Goal: Task Accomplishment & Management: Manage account settings

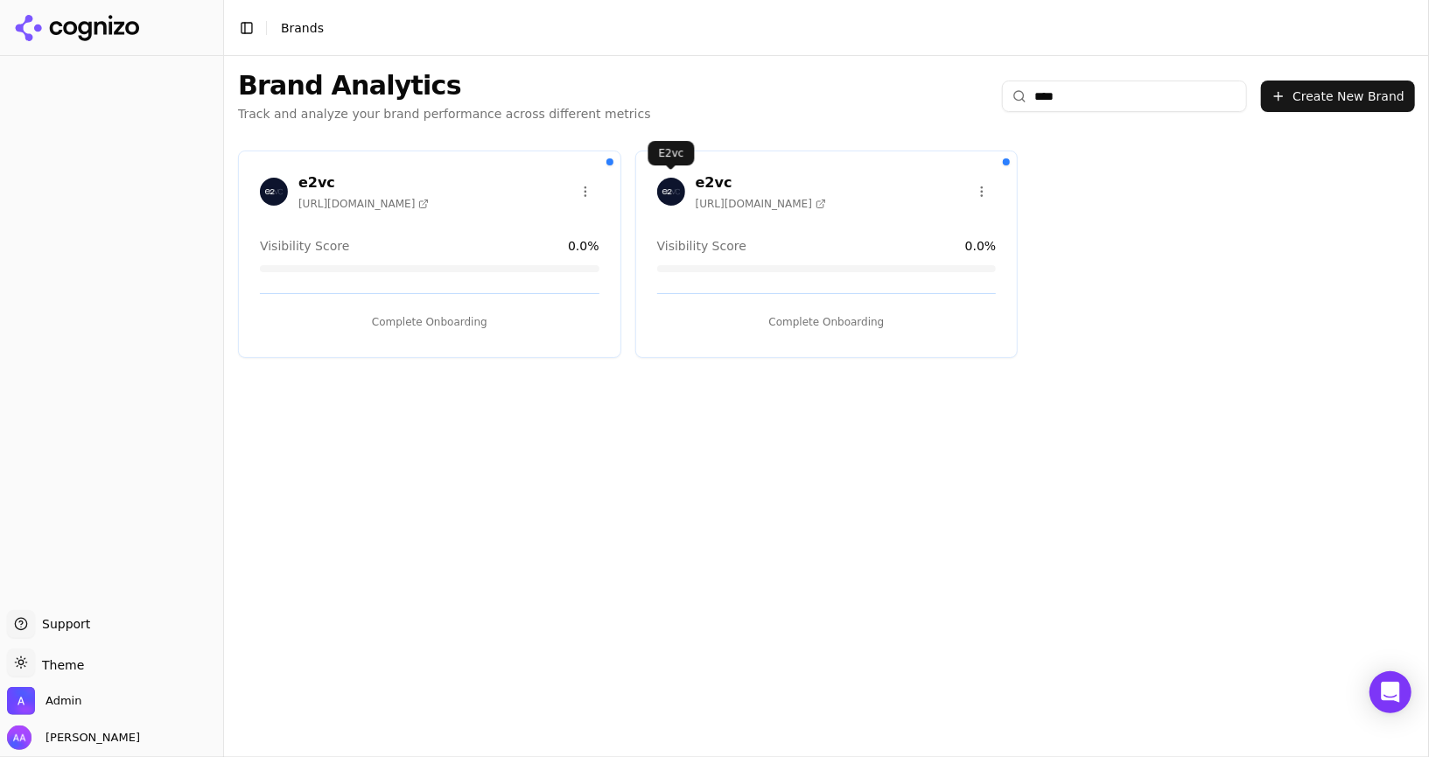
type input "****"
click at [661, 184] on img at bounding box center [671, 192] width 28 height 28
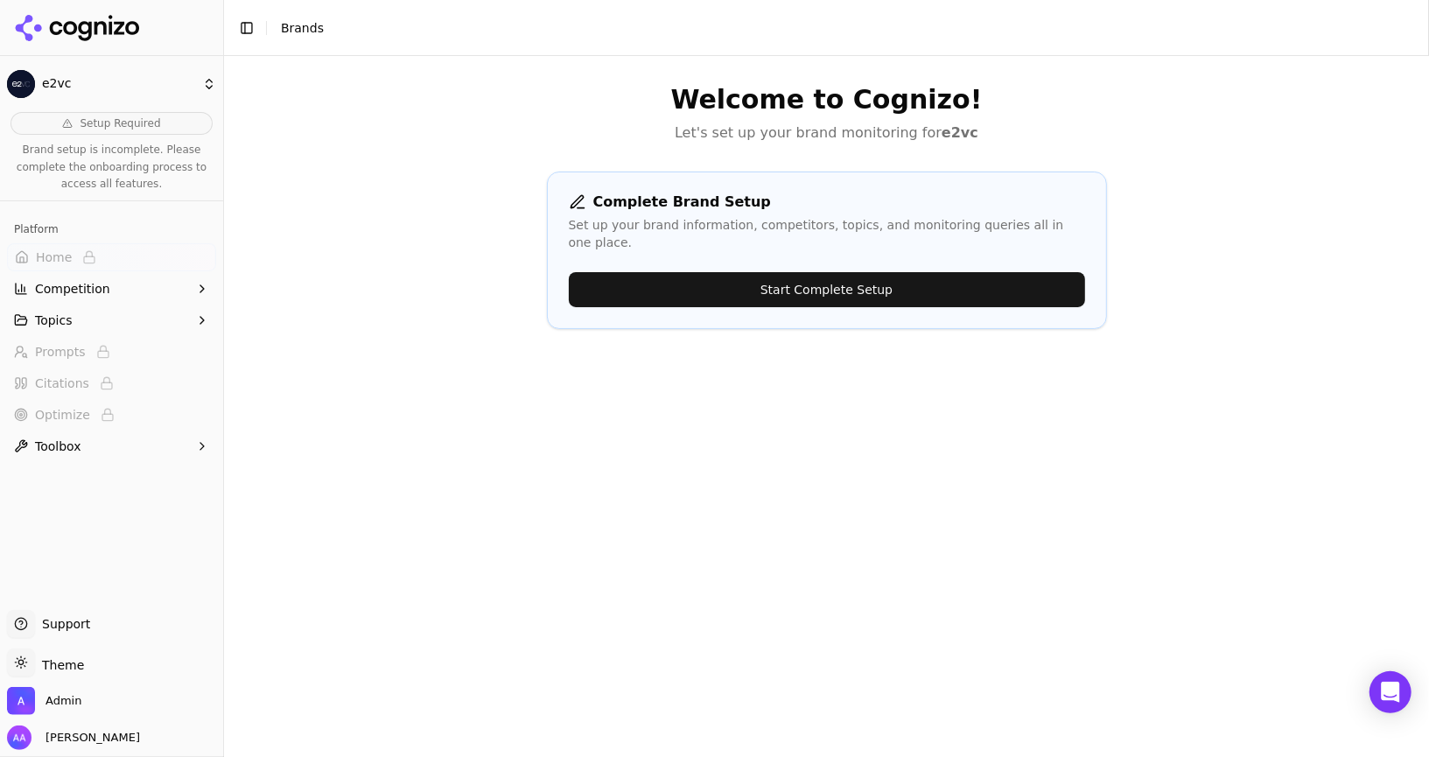
click at [682, 286] on button "Start Complete Setup" at bounding box center [827, 289] width 516 height 35
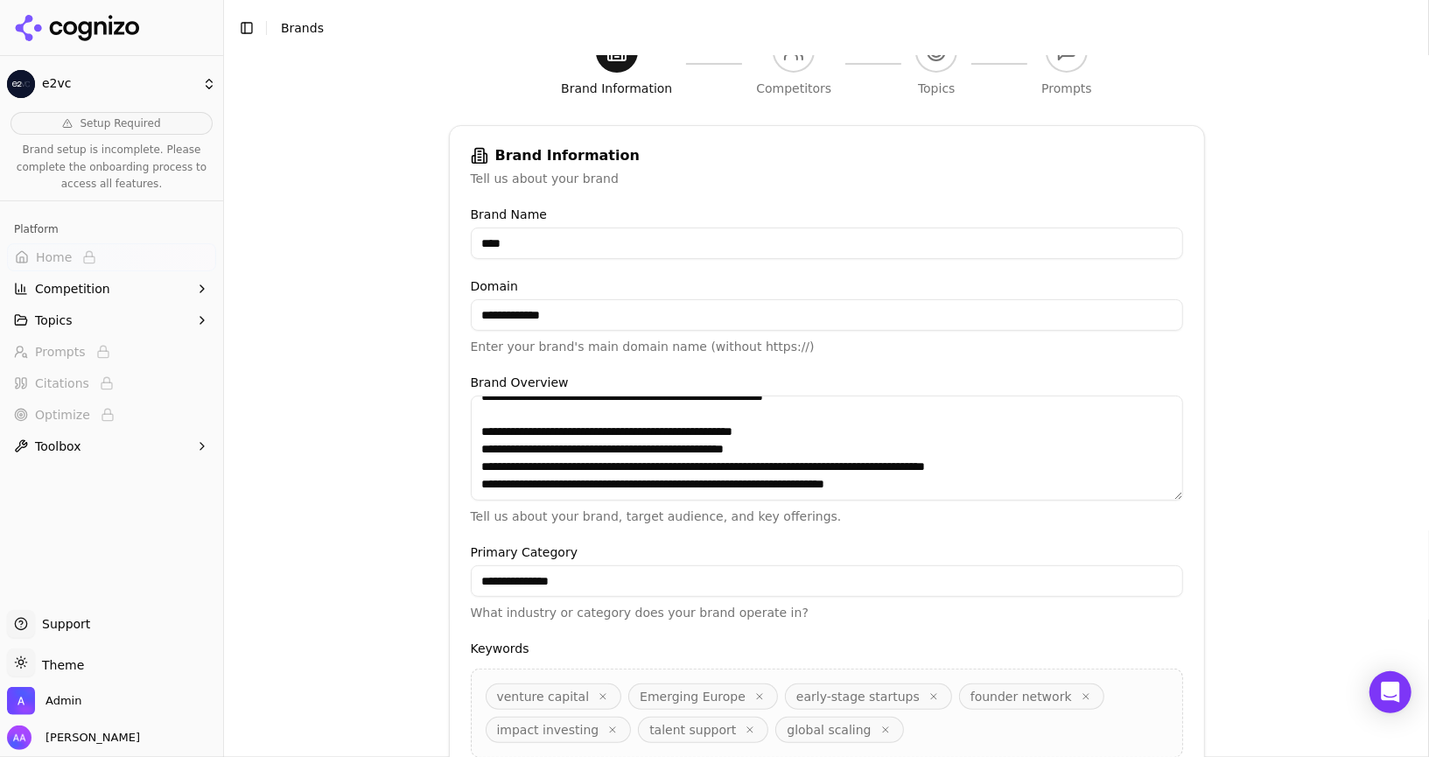
scroll to position [369, 0]
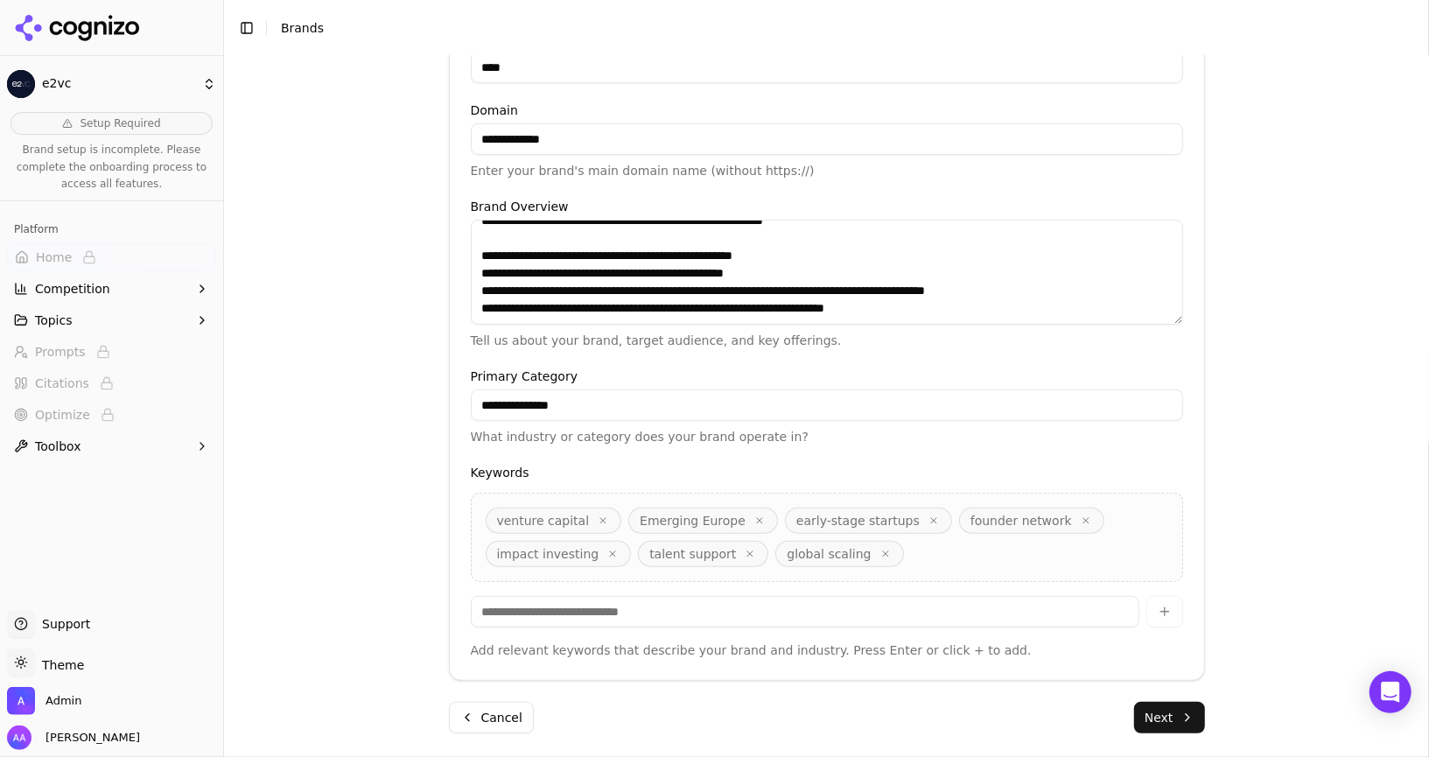
click at [1158, 727] on button "Next" at bounding box center [1169, 717] width 71 height 31
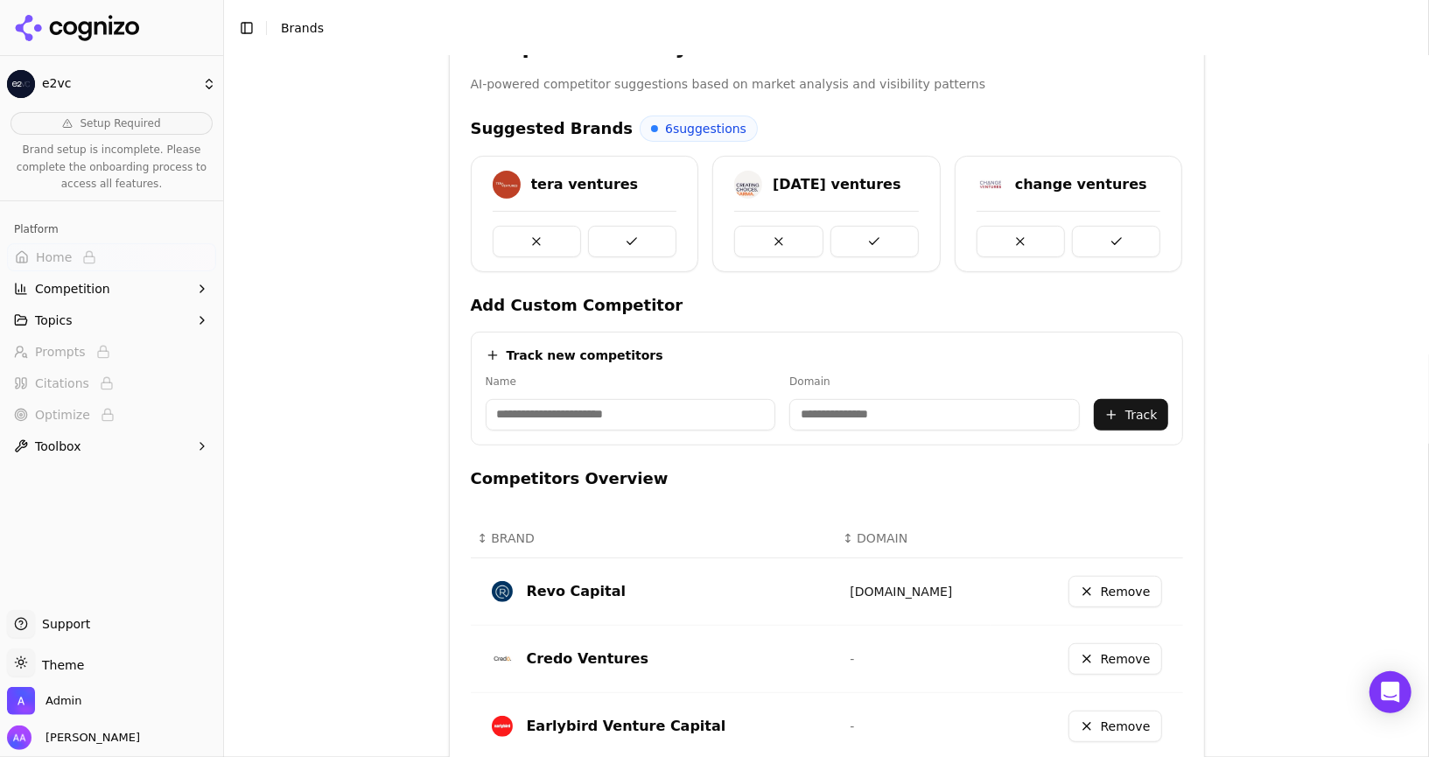
scroll to position [683, 0]
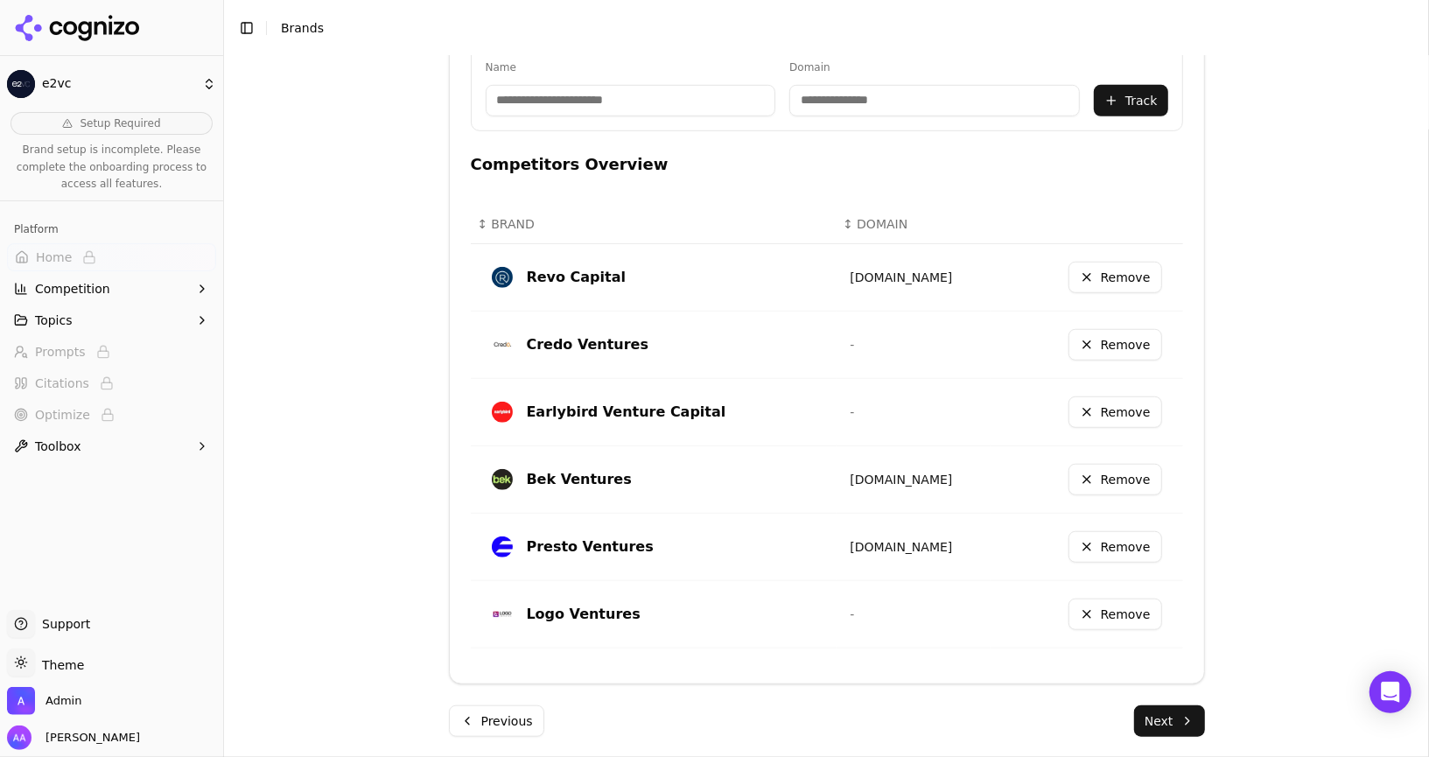
click at [1169, 725] on button "Next" at bounding box center [1169, 720] width 71 height 31
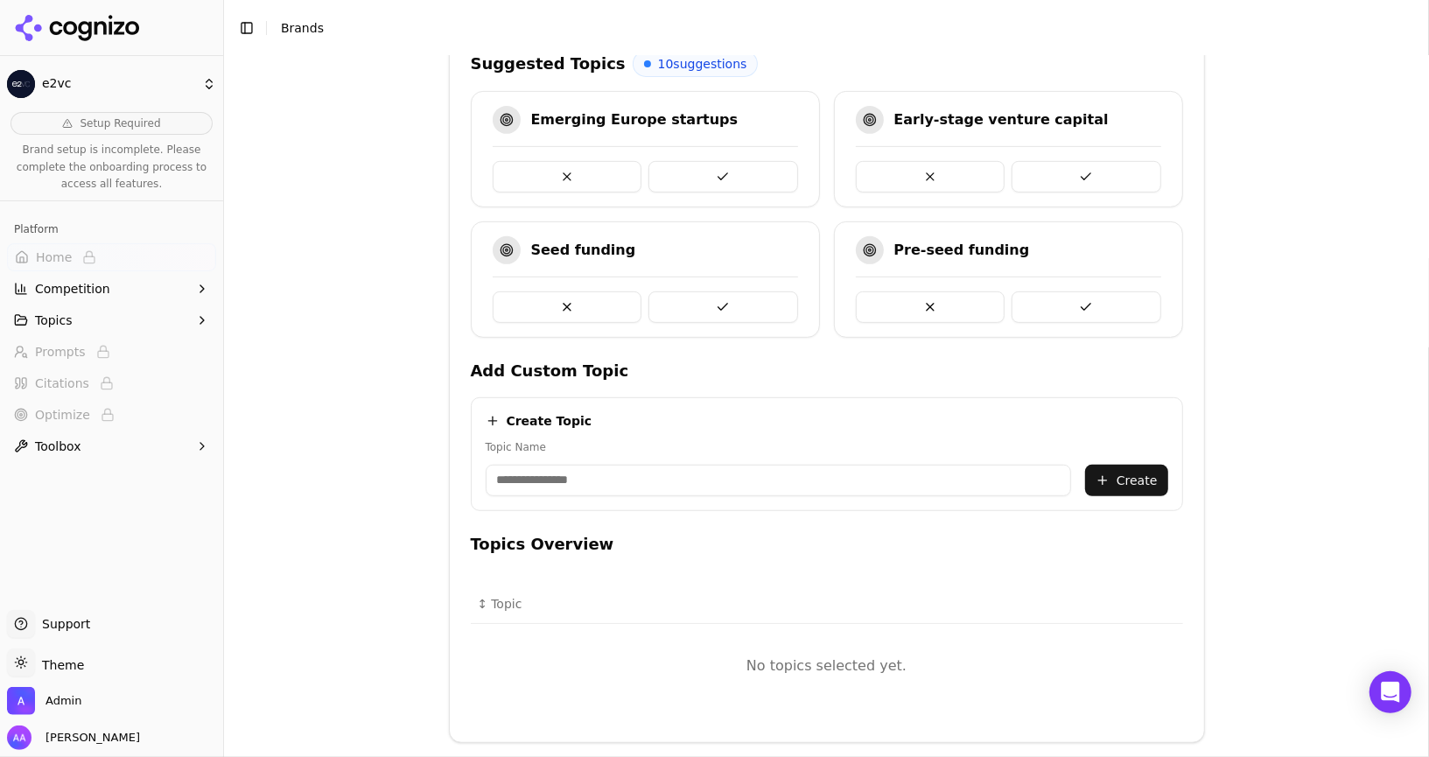
scroll to position [419, 0]
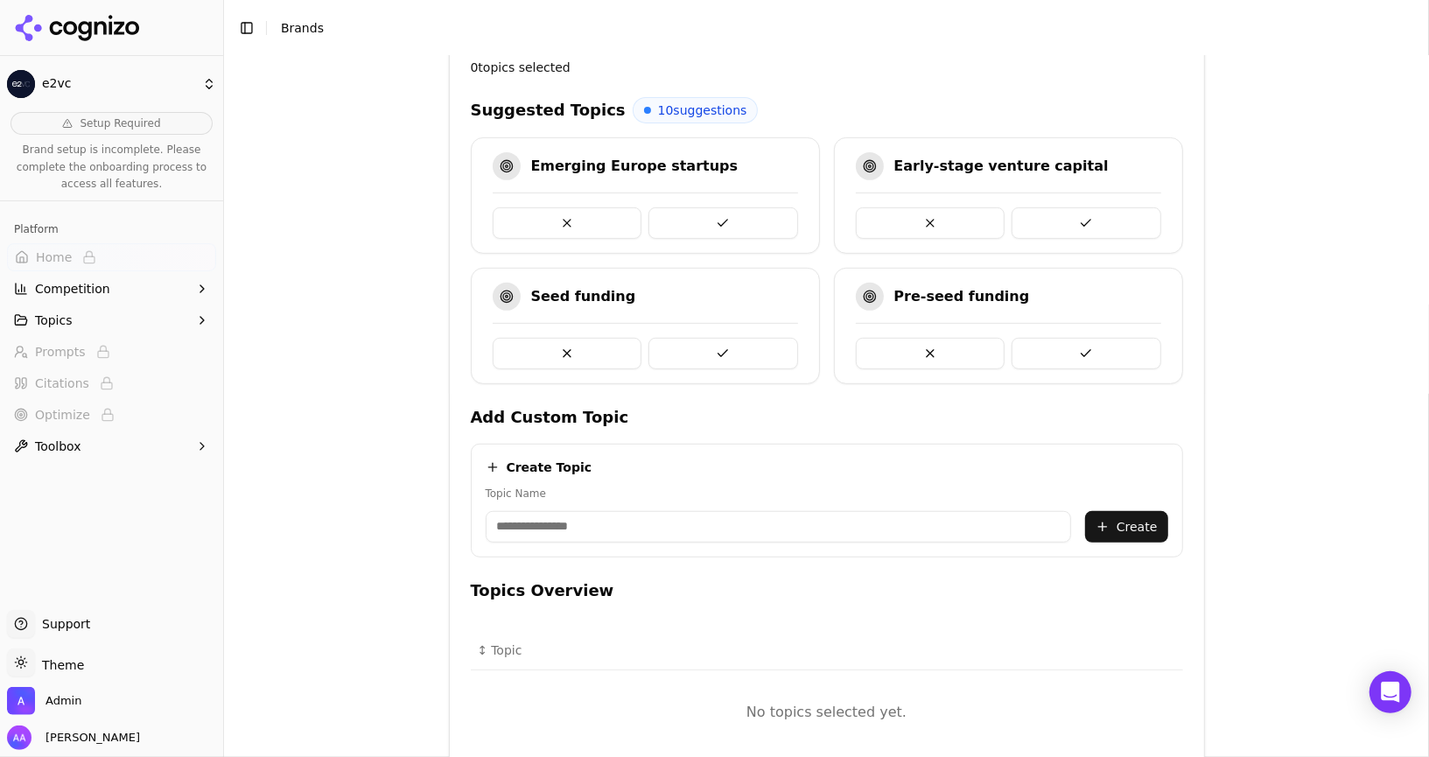
click at [713, 220] on button at bounding box center [723, 222] width 150 height 31
click at [1011, 220] on button at bounding box center [1086, 222] width 150 height 31
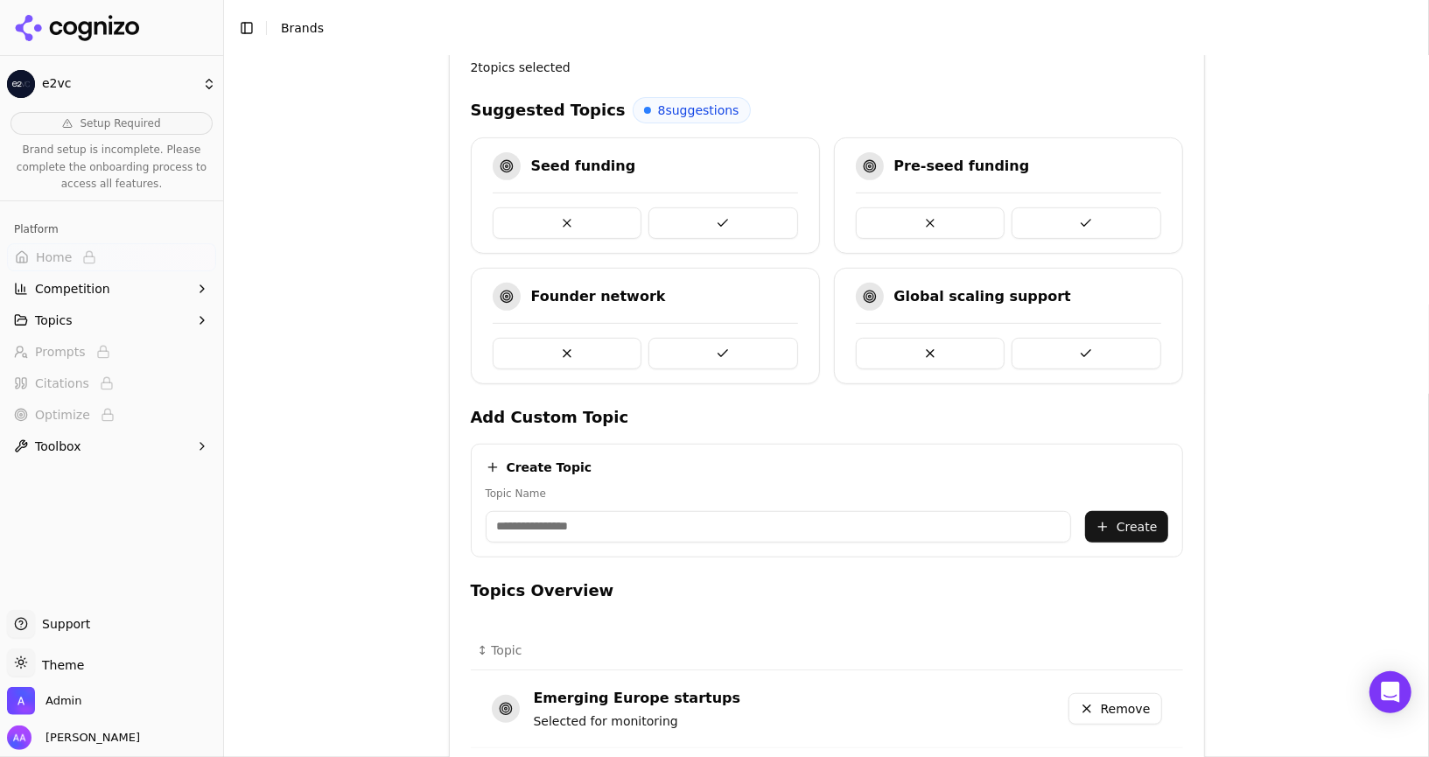
click at [715, 220] on button at bounding box center [723, 222] width 150 height 31
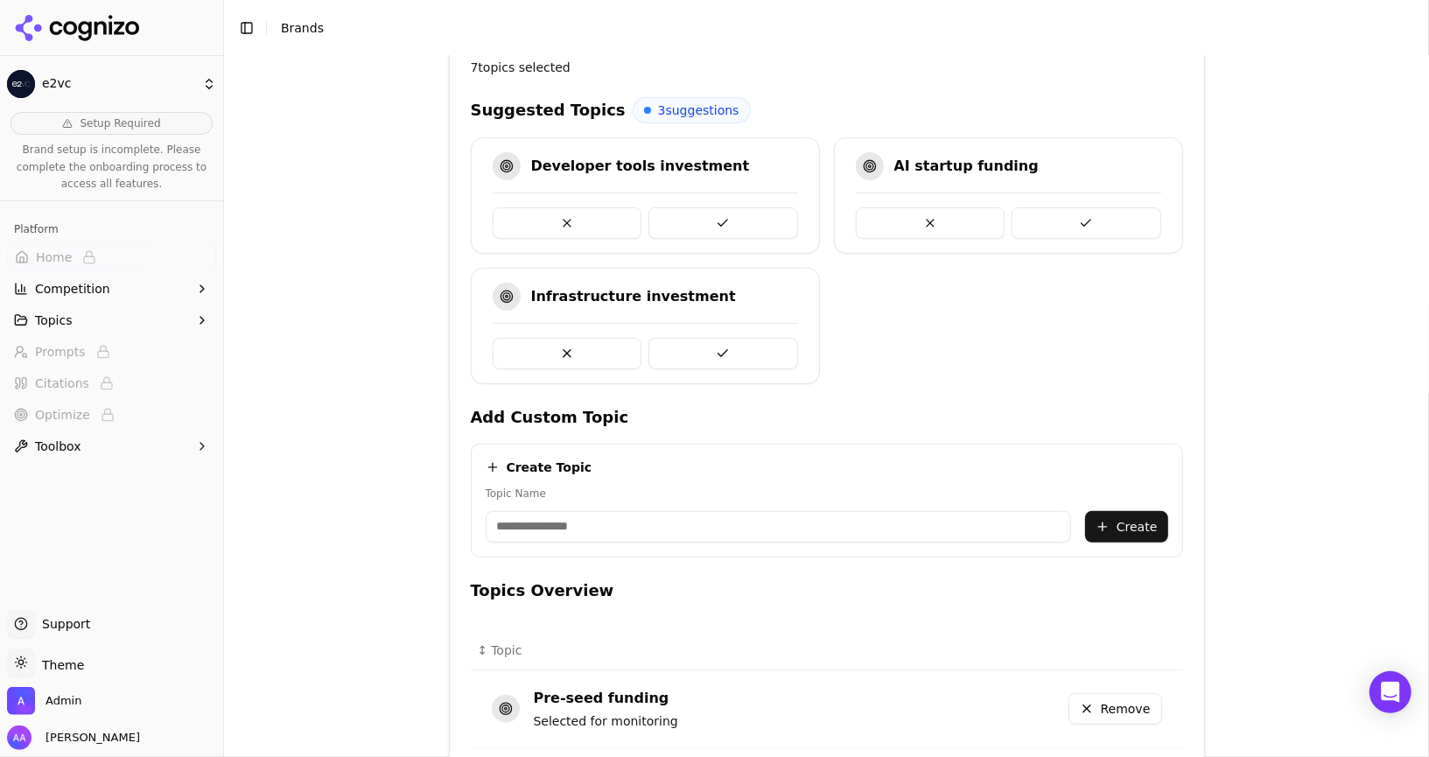
click at [715, 220] on button at bounding box center [723, 222] width 150 height 31
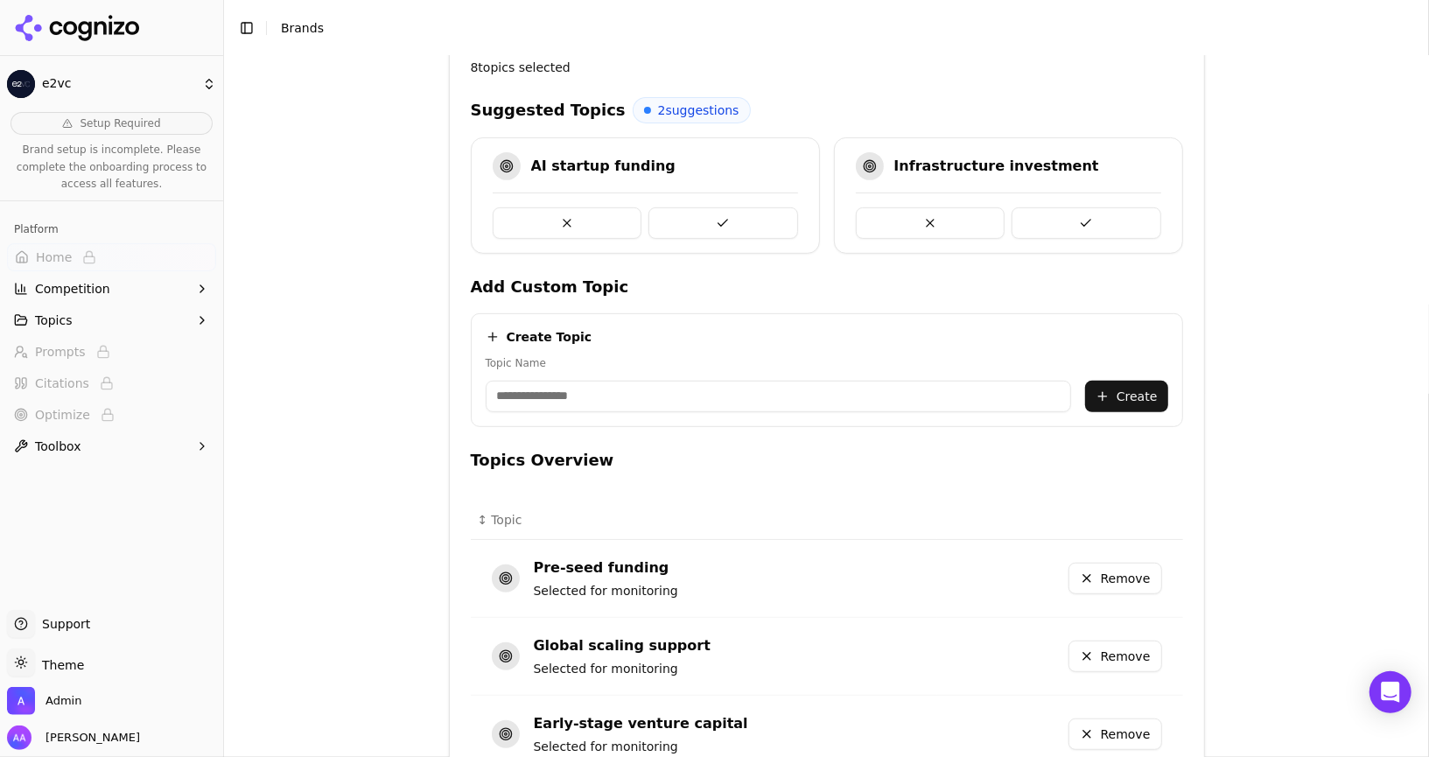
click at [715, 220] on button at bounding box center [723, 222] width 150 height 31
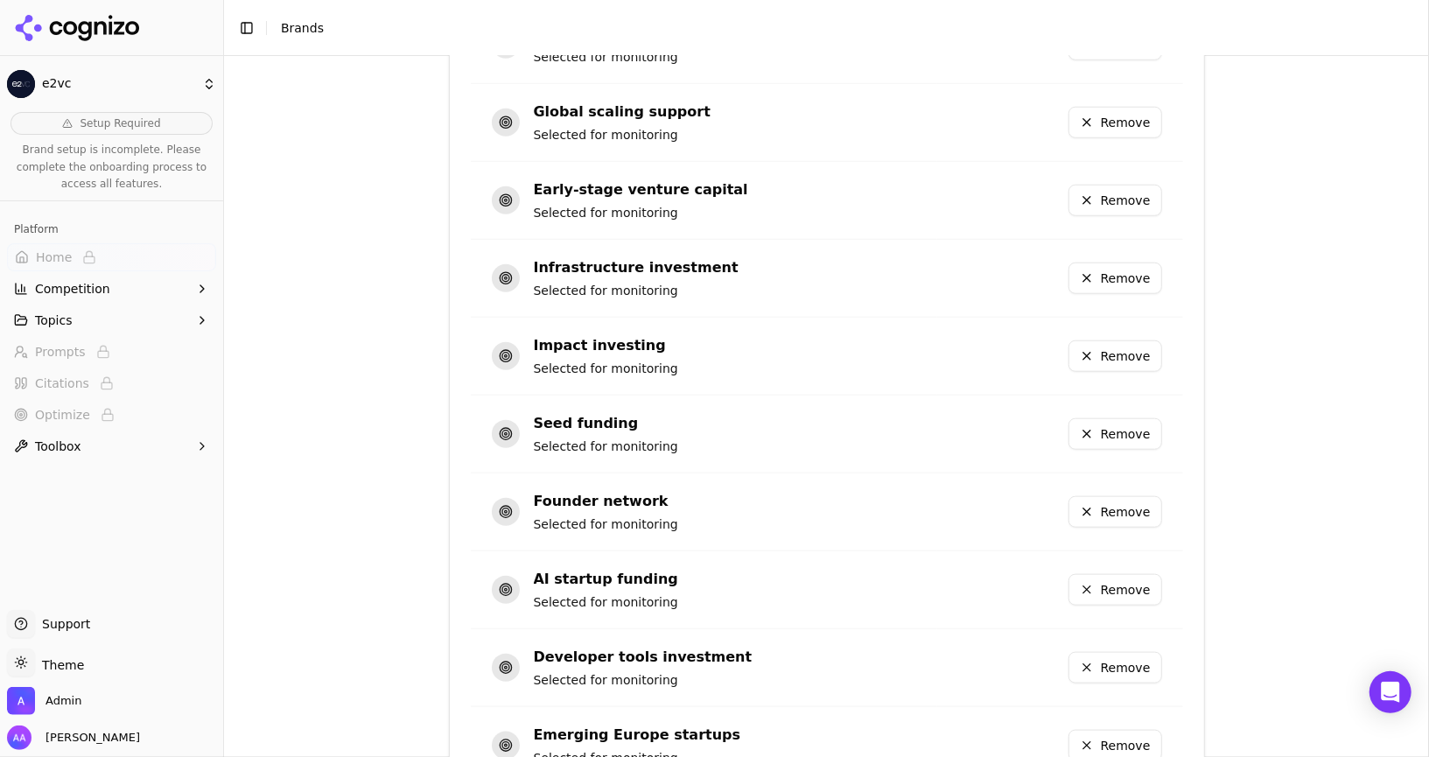
scroll to position [1108, 0]
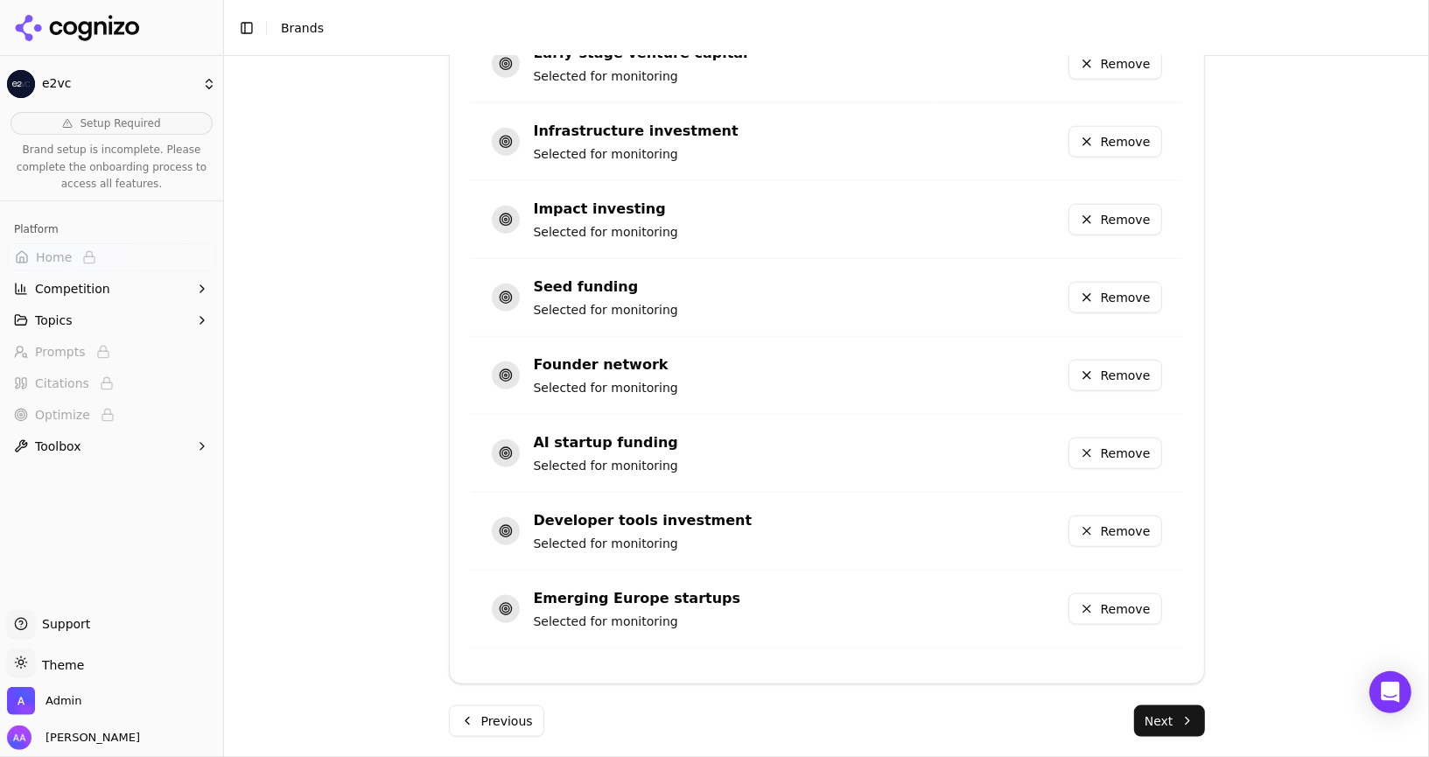
click at [1135, 529] on button "Remove" at bounding box center [1115, 530] width 94 height 31
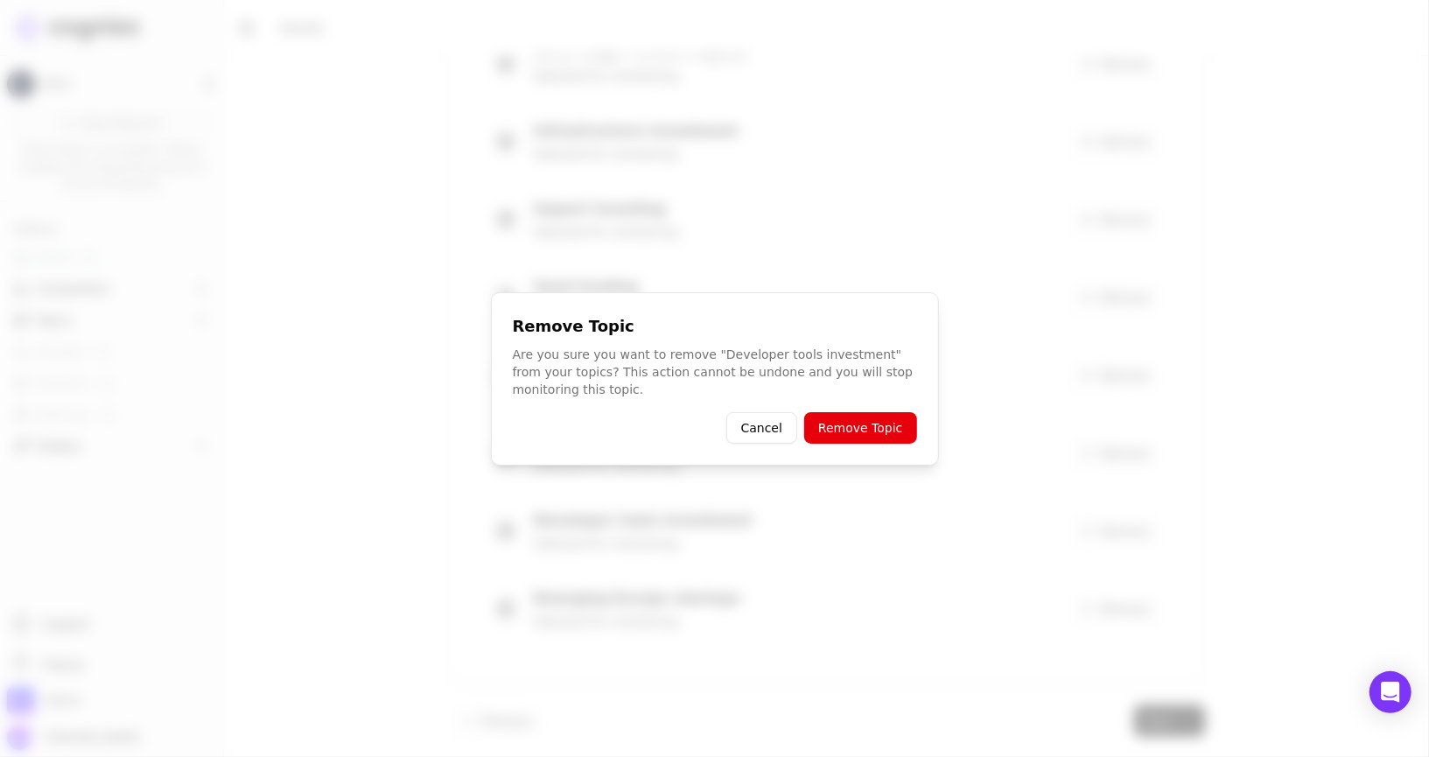
click at [864, 432] on button "Remove Topic" at bounding box center [860, 427] width 112 height 31
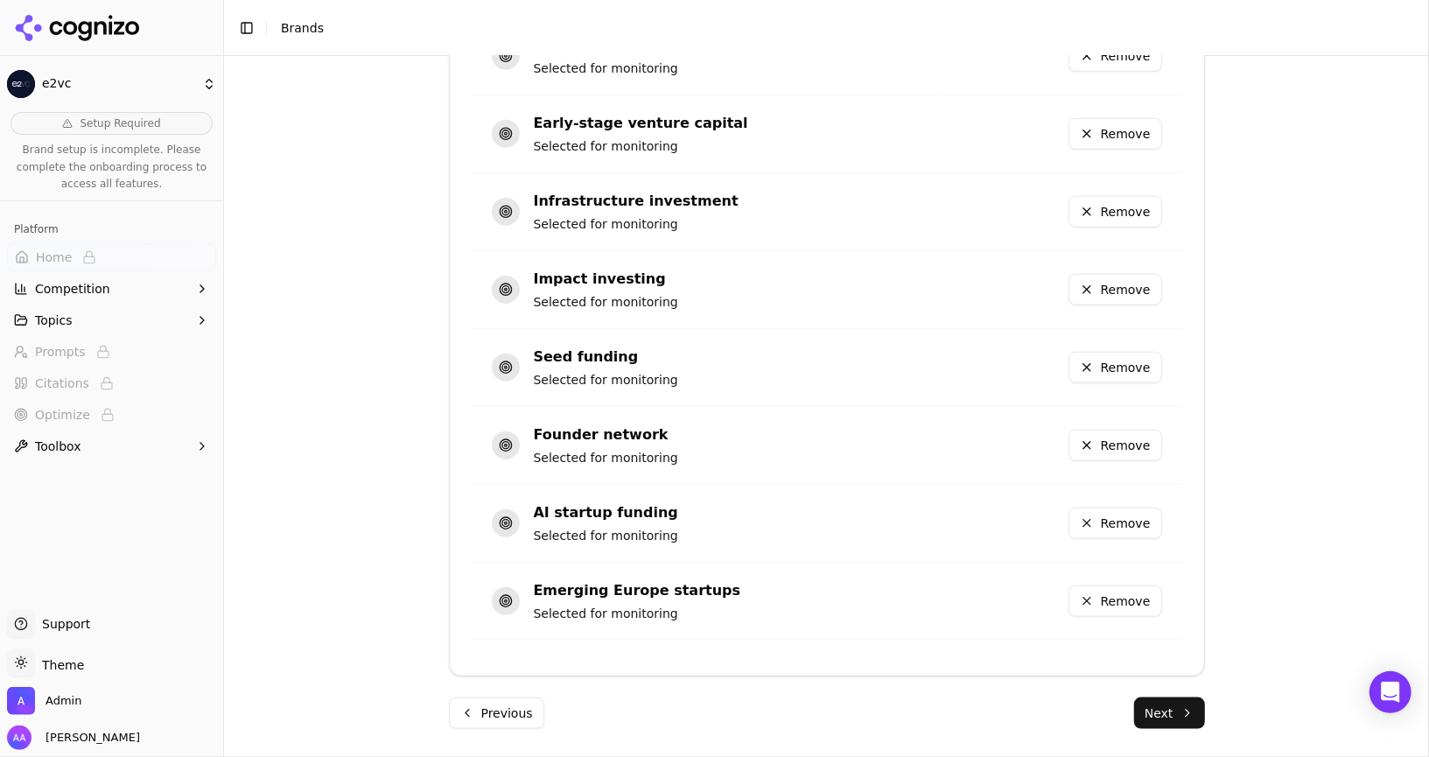
scroll to position [1030, 0]
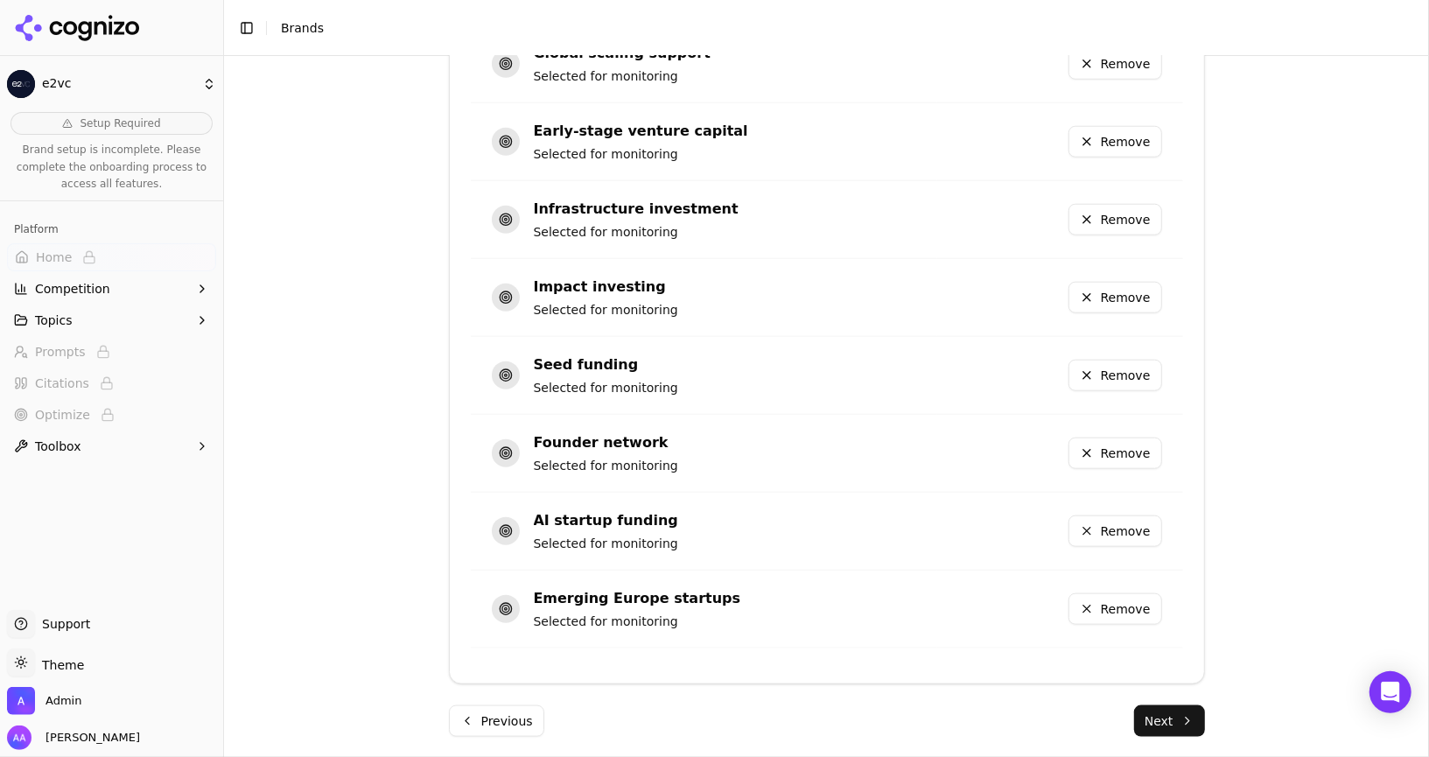
drag, startPoint x: 1134, startPoint y: 451, endPoint x: 904, endPoint y: 479, distance: 231.8
click at [904, 479] on tr "Founder network Selected for monitoring Remove" at bounding box center [827, 453] width 712 height 78
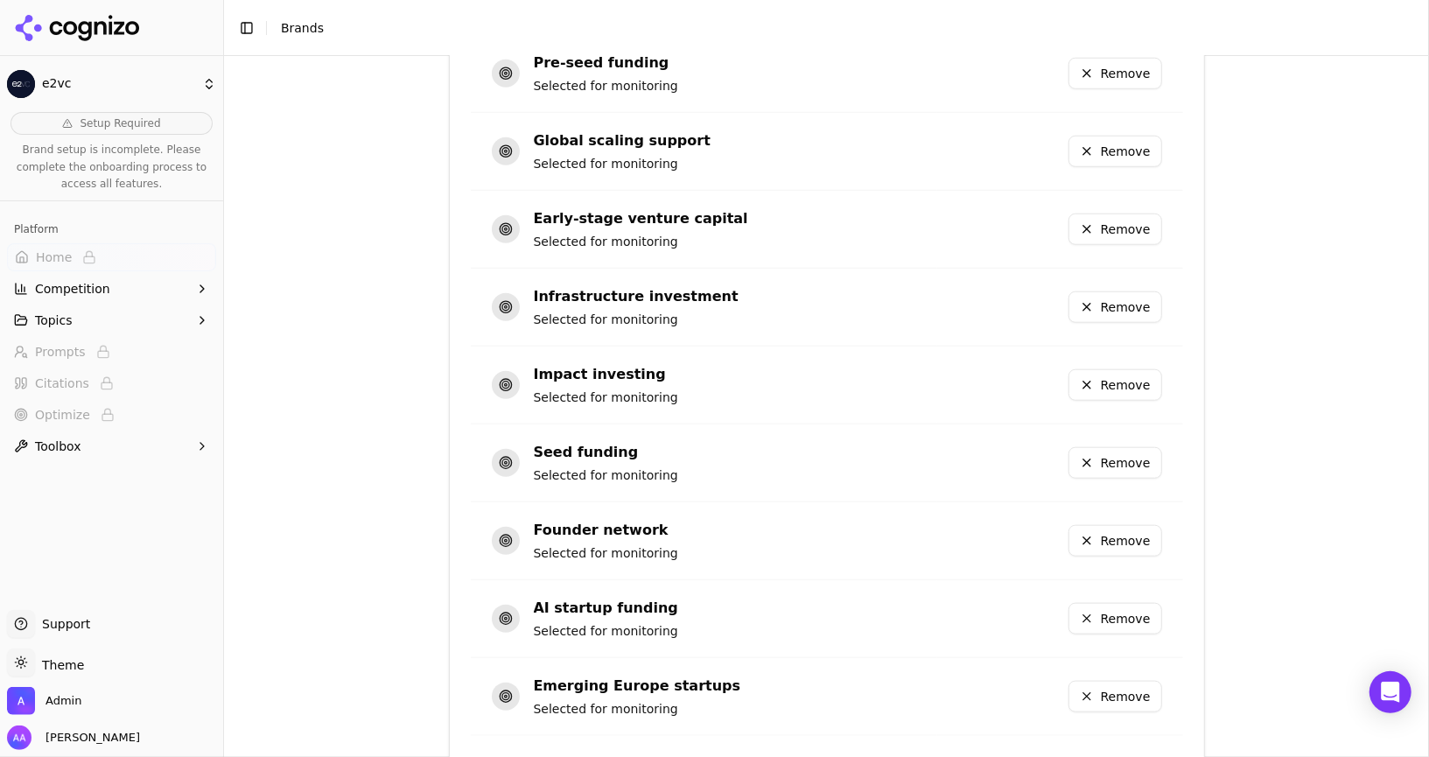
click at [1118, 374] on button "Remove" at bounding box center [1115, 384] width 94 height 31
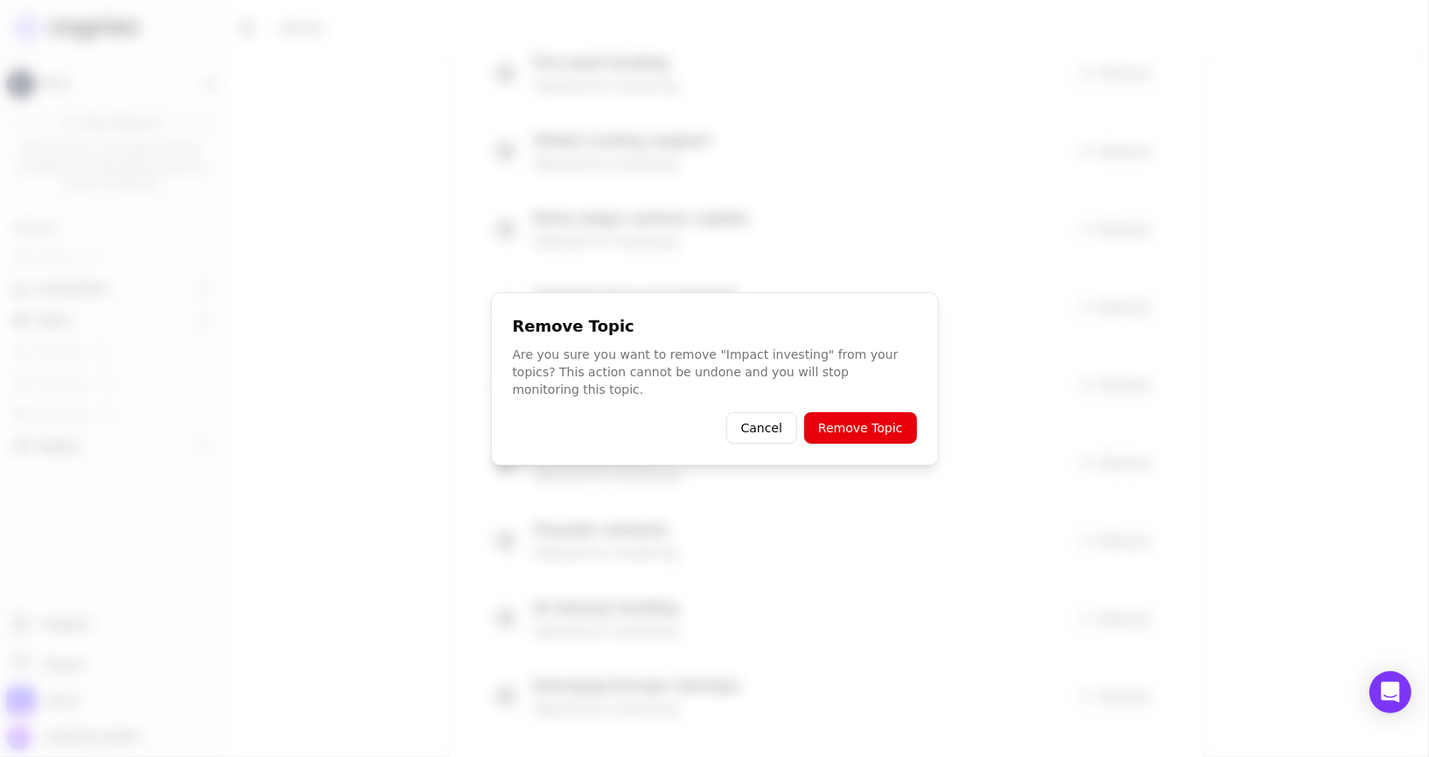
click at [892, 415] on button "Remove Topic" at bounding box center [860, 427] width 112 height 31
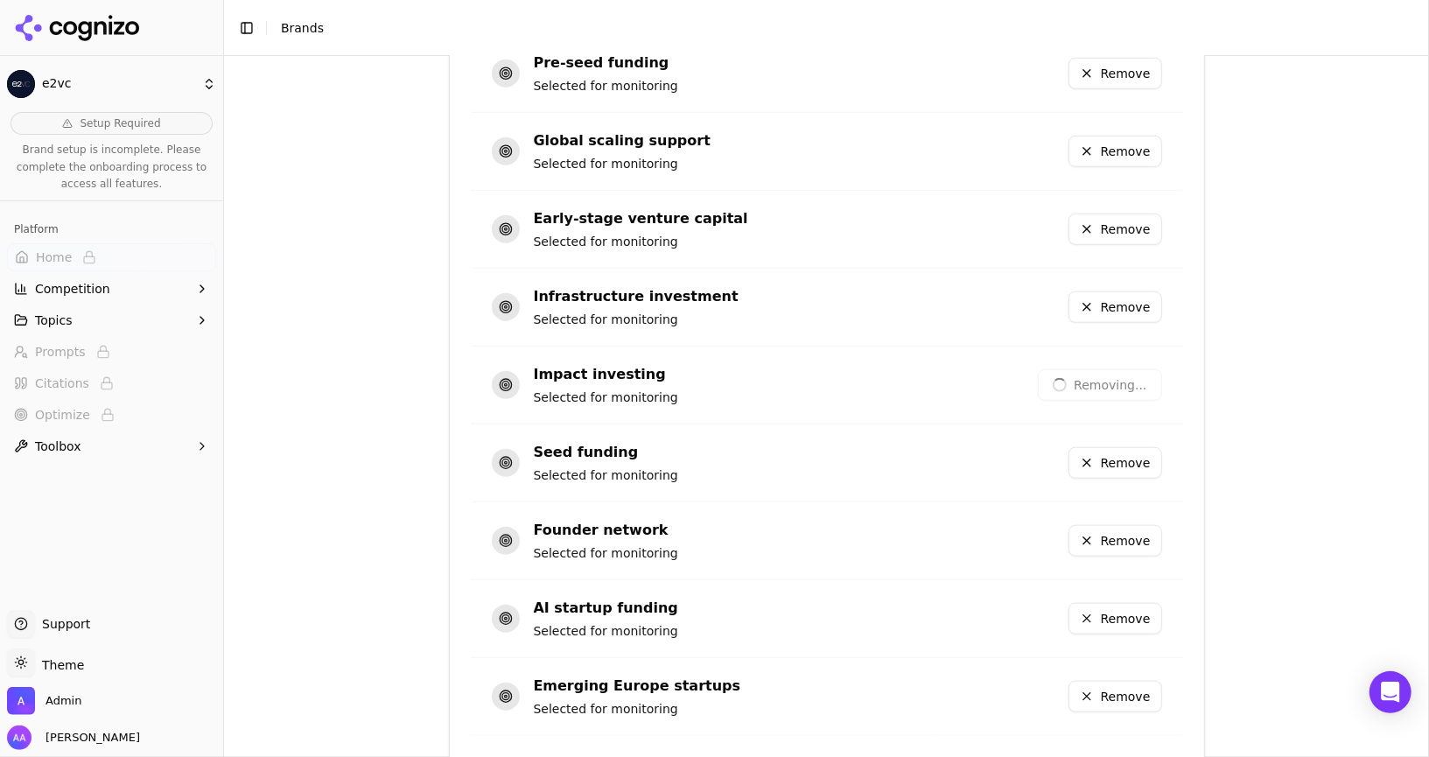
click at [1130, 318] on button "Remove" at bounding box center [1115, 306] width 94 height 31
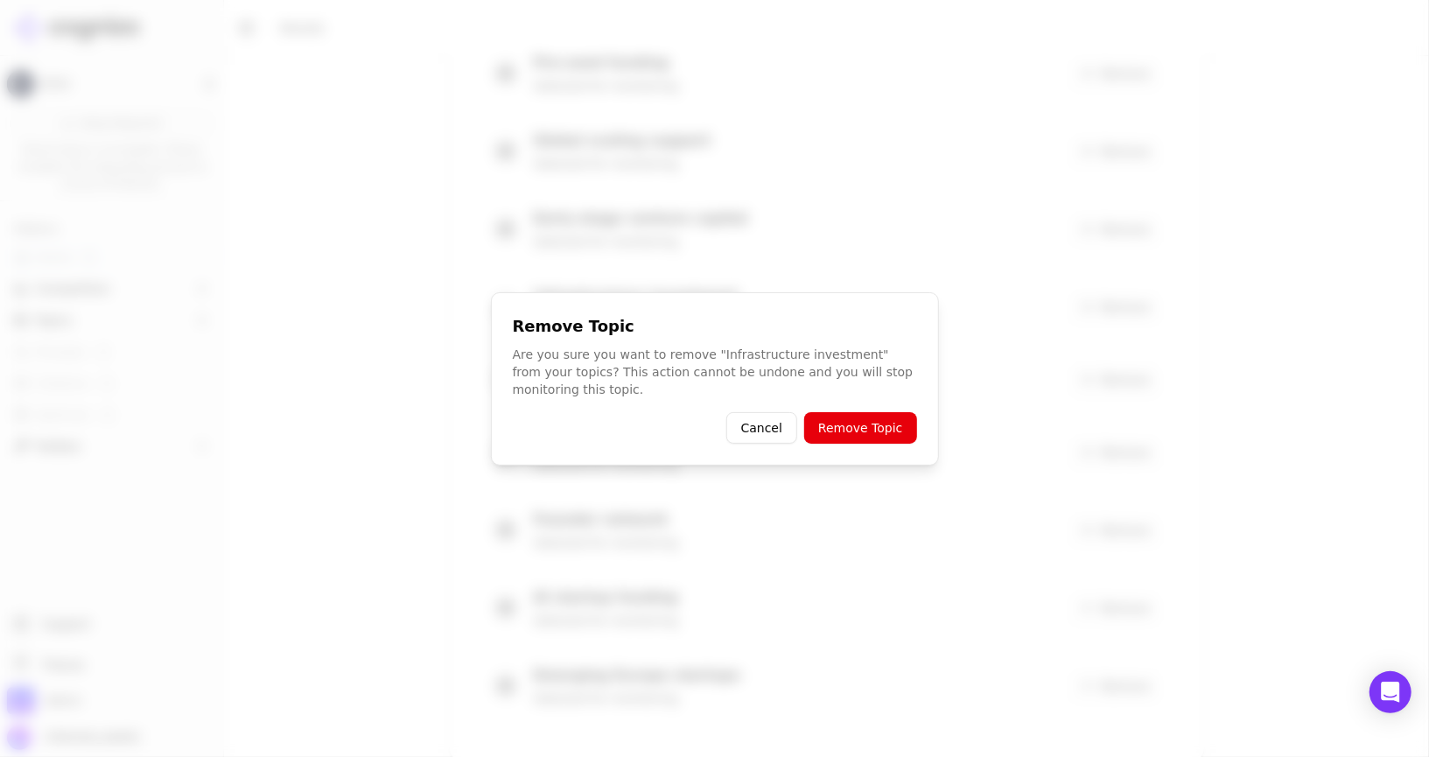
click at [892, 427] on button "Remove Topic" at bounding box center [860, 427] width 112 height 31
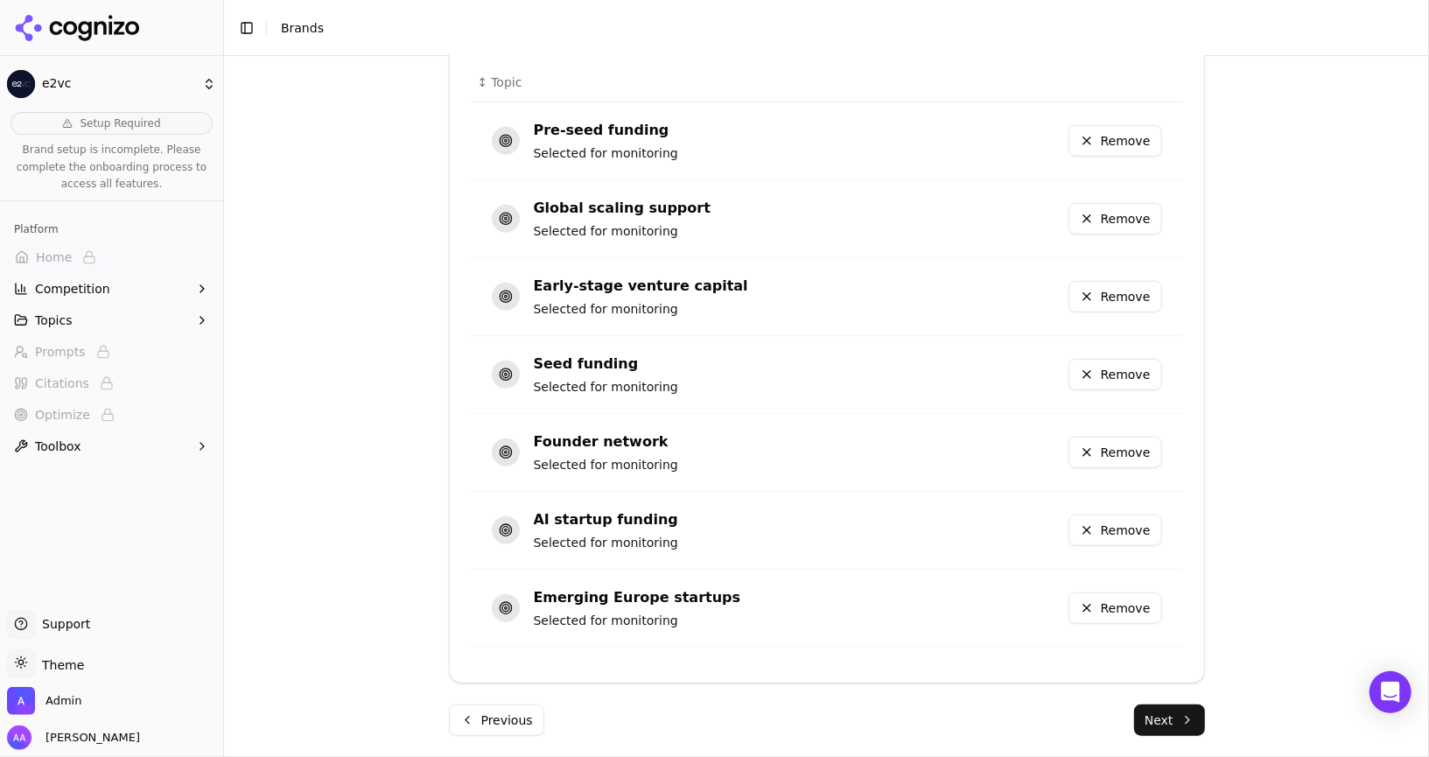
scroll to position [844, 0]
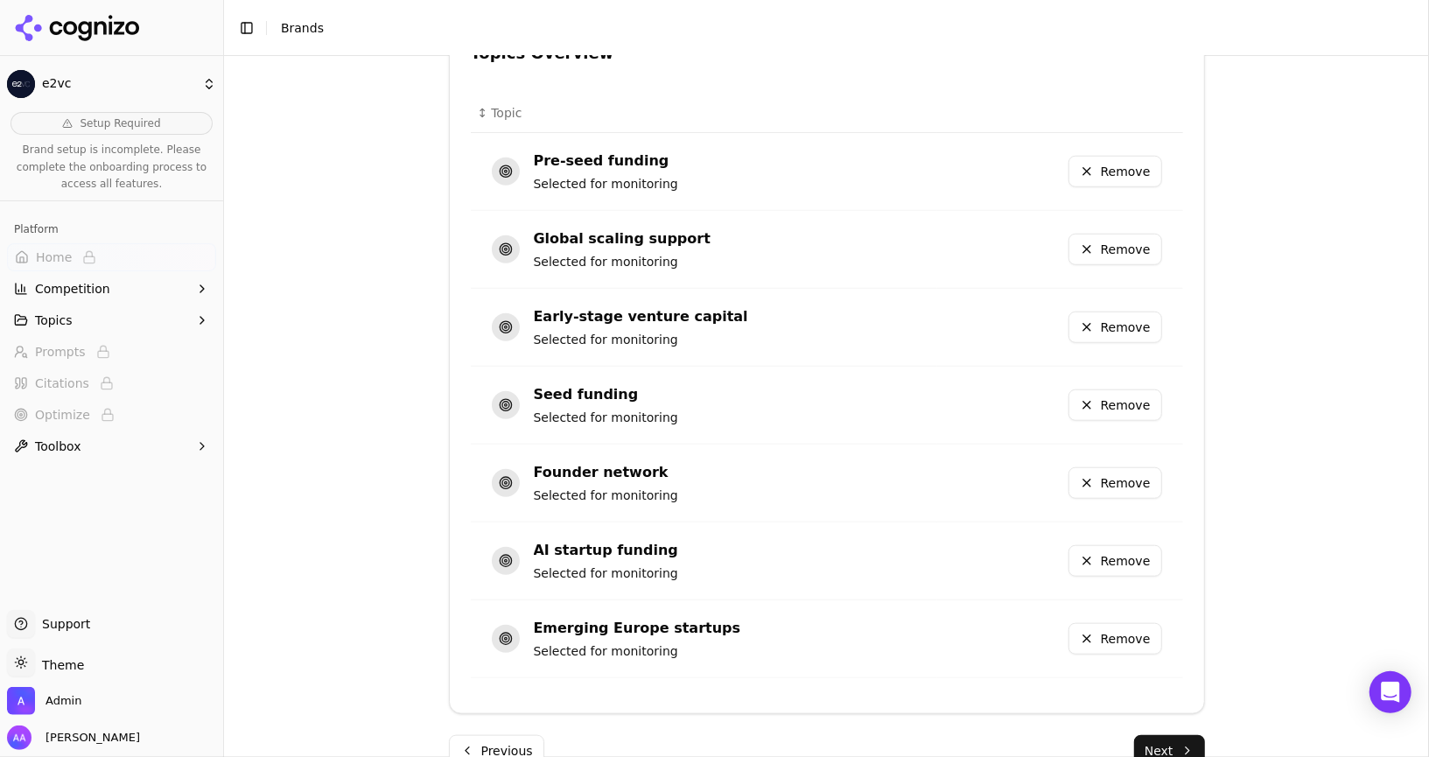
click at [1116, 255] on button "Remove" at bounding box center [1115, 249] width 94 height 31
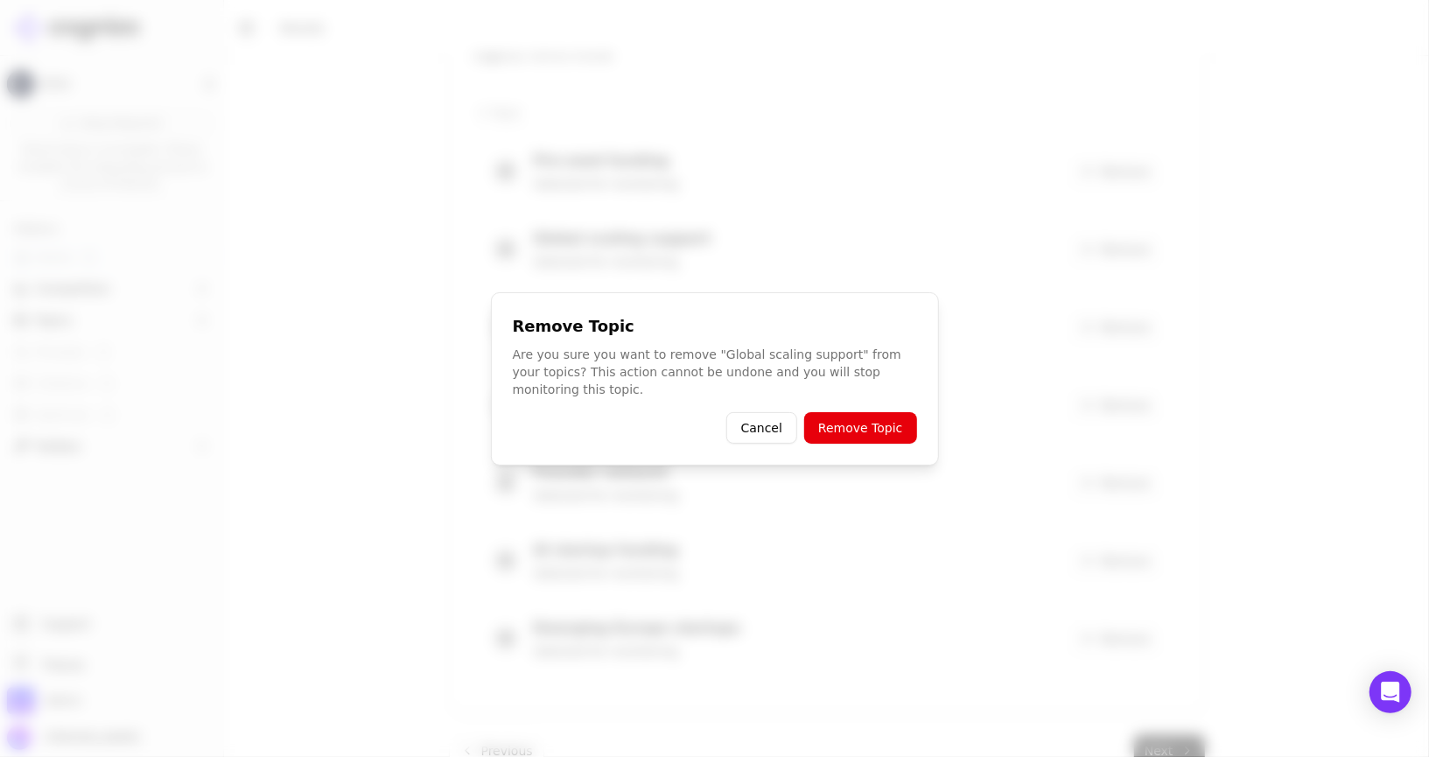
click at [866, 429] on button "Remove Topic" at bounding box center [860, 427] width 112 height 31
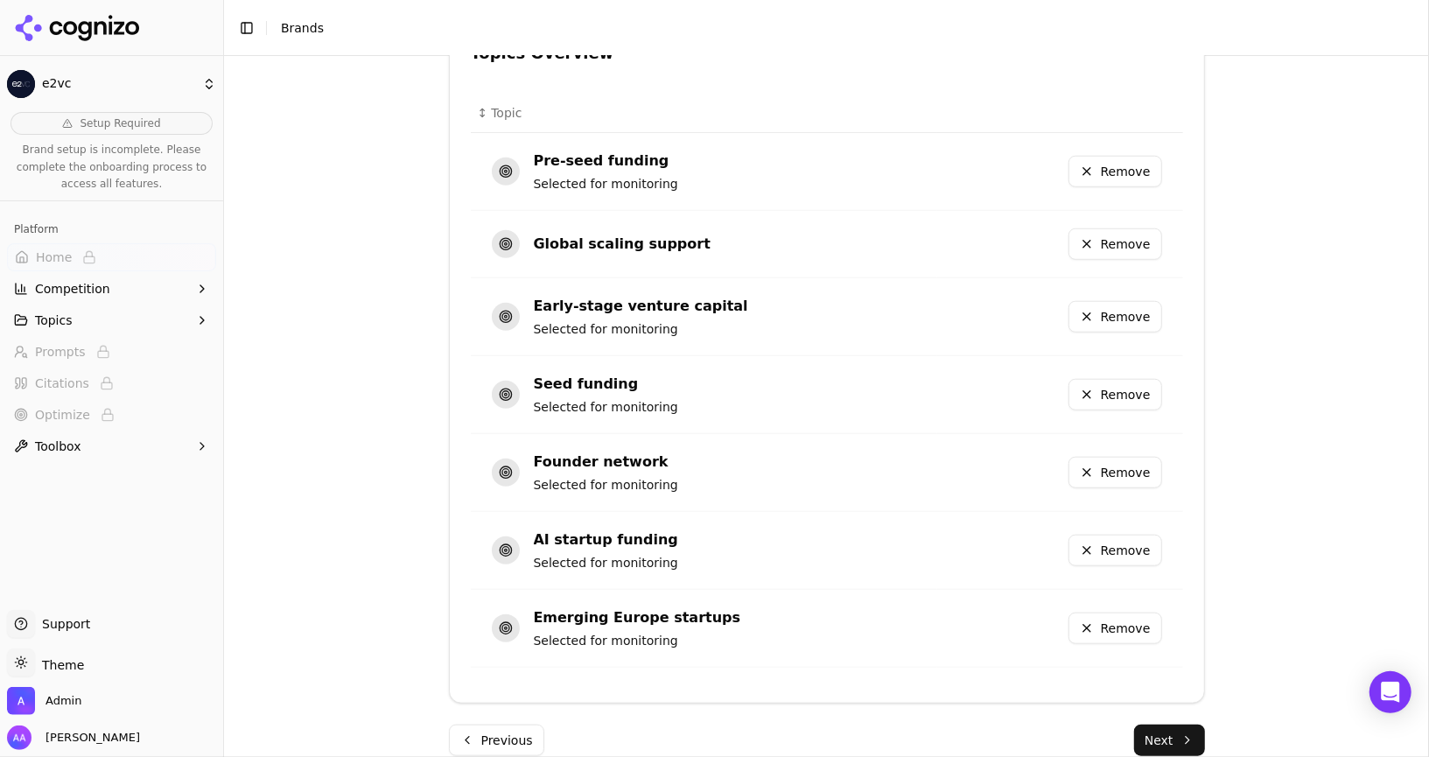
scroll to position [798, 0]
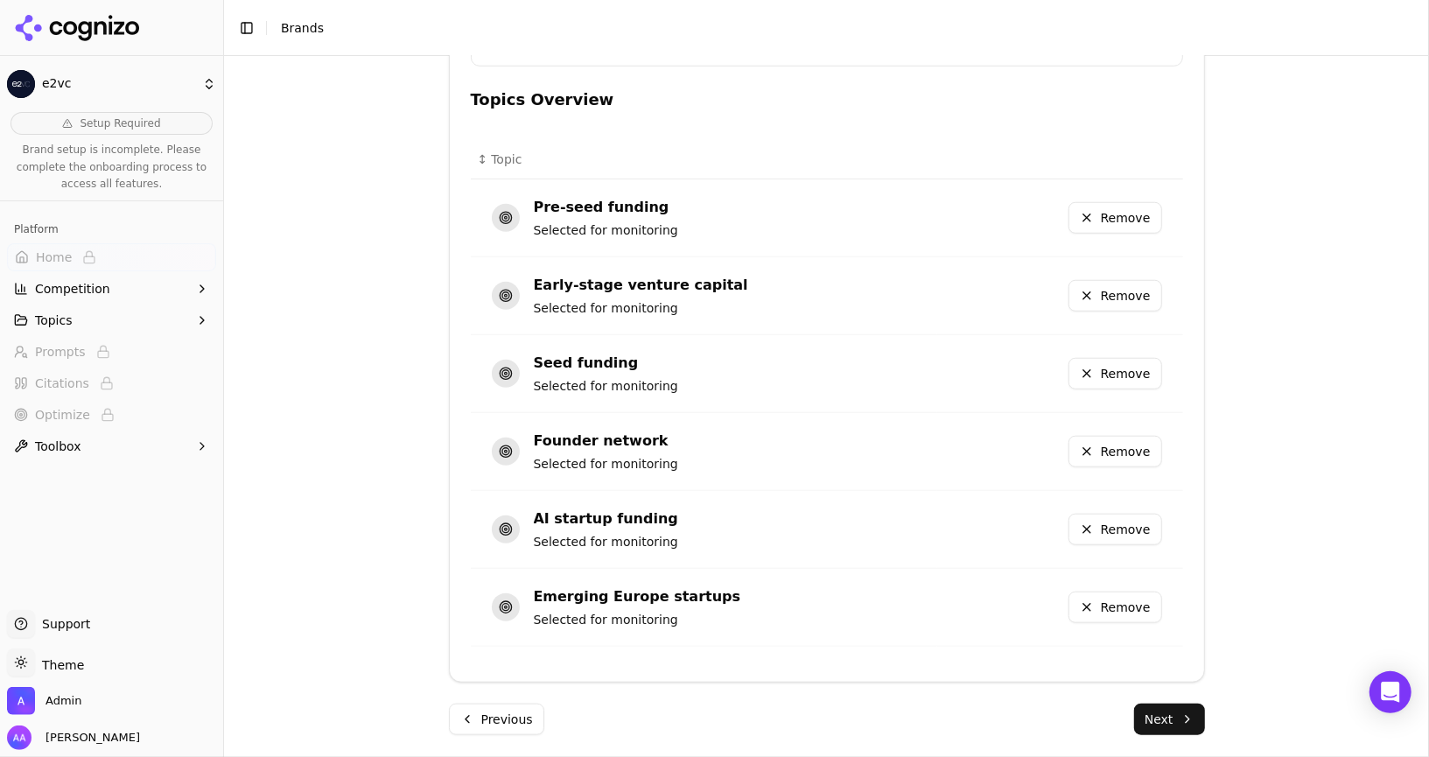
click at [1185, 715] on button "Next" at bounding box center [1169, 718] width 71 height 31
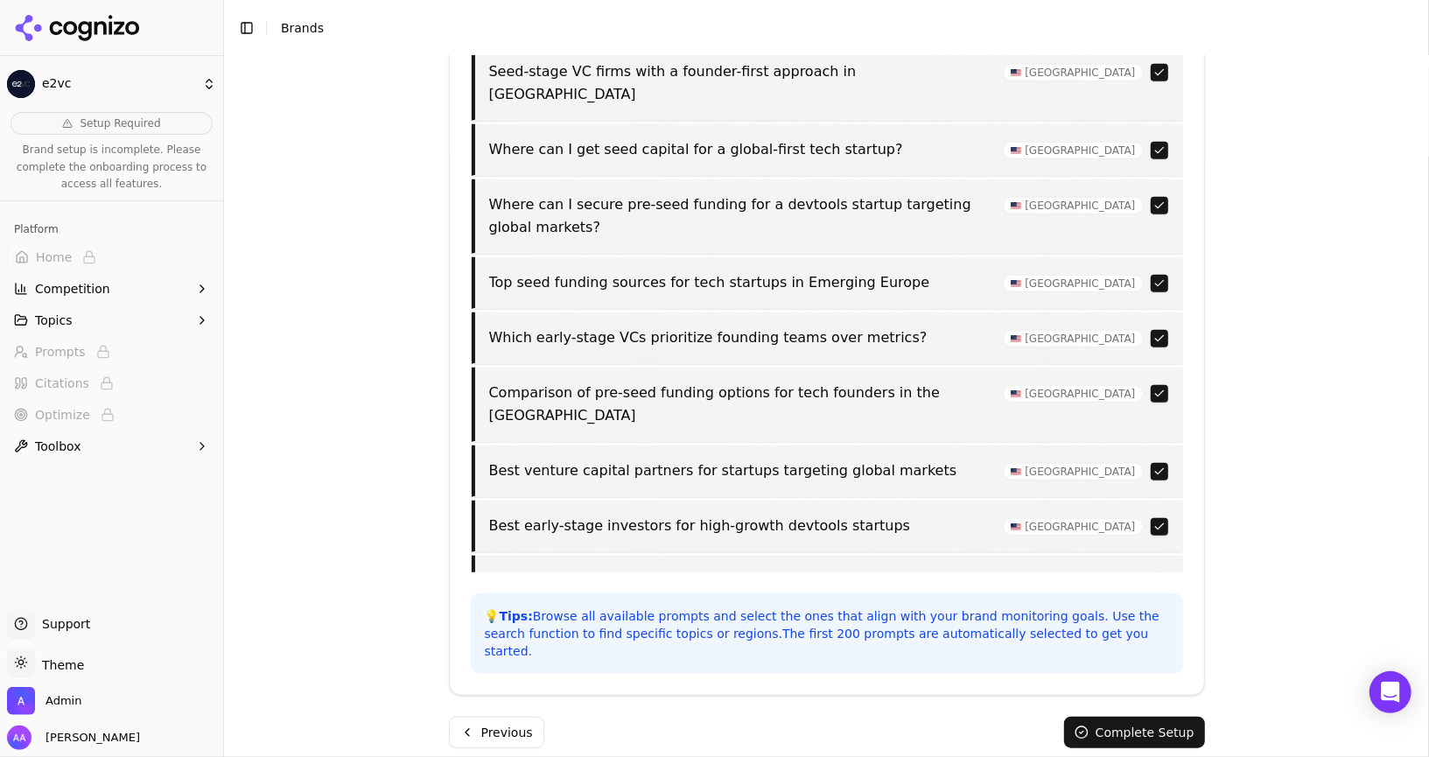
scroll to position [3497, 0]
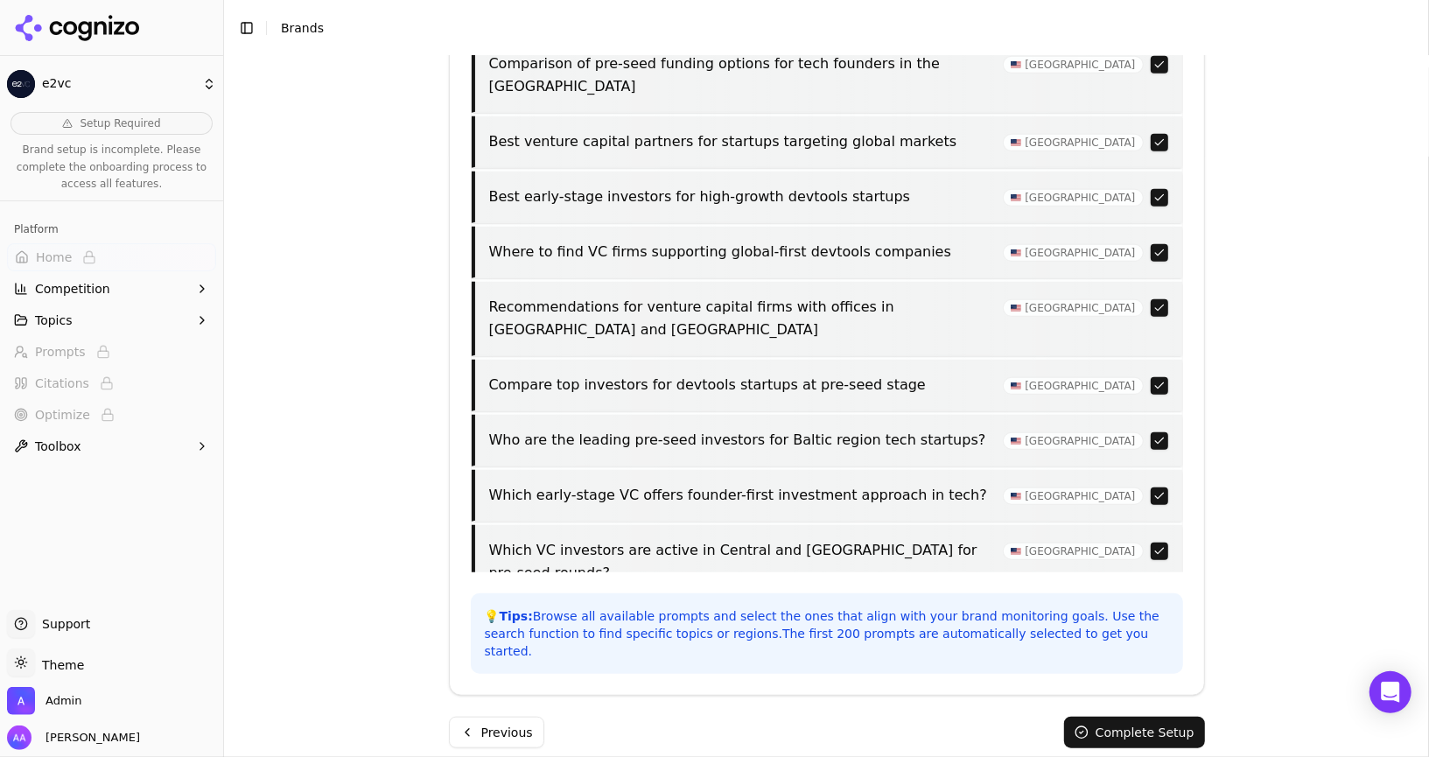
click at [505, 717] on button "Previous" at bounding box center [496, 732] width 95 height 31
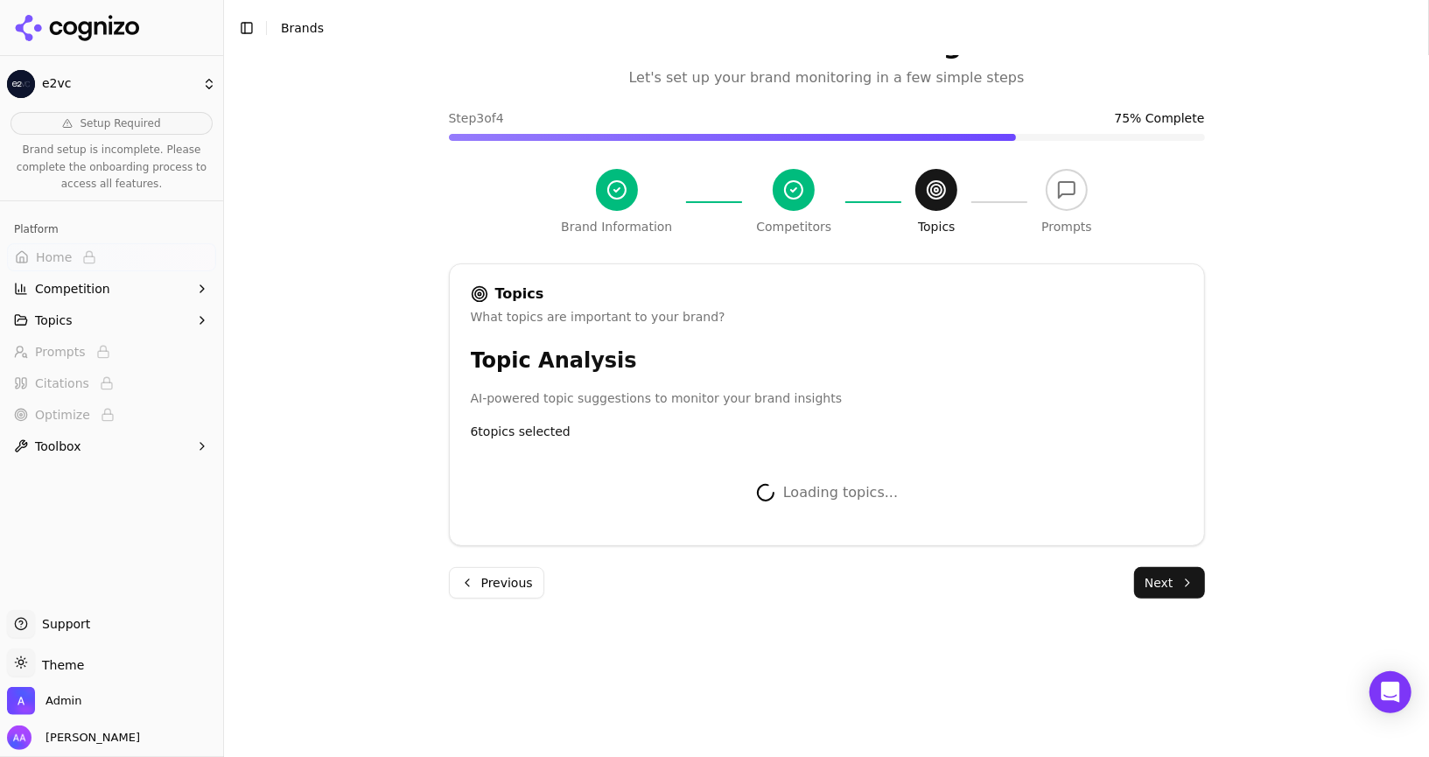
click at [518, 591] on button "Previous" at bounding box center [496, 582] width 95 height 31
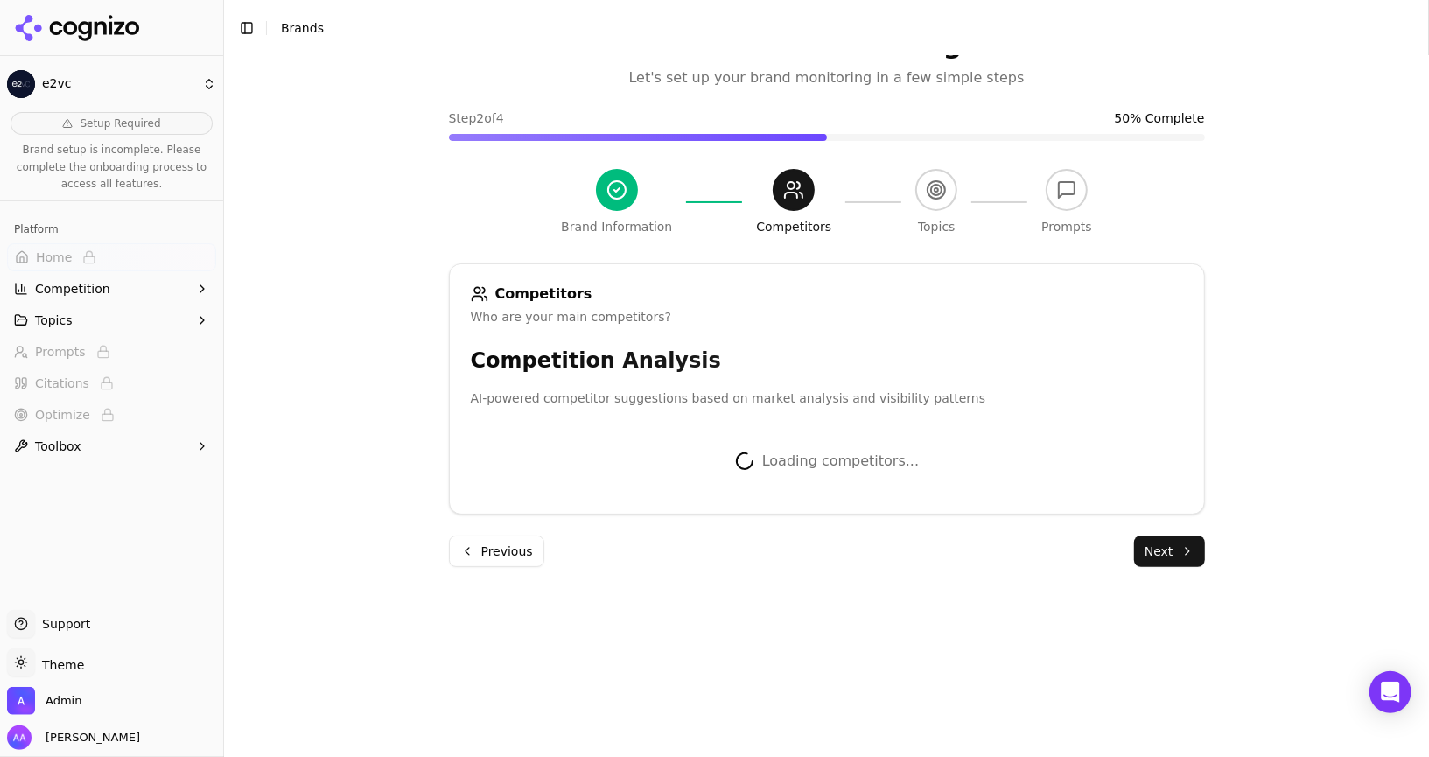
click at [515, 549] on button "Previous" at bounding box center [496, 550] width 95 height 31
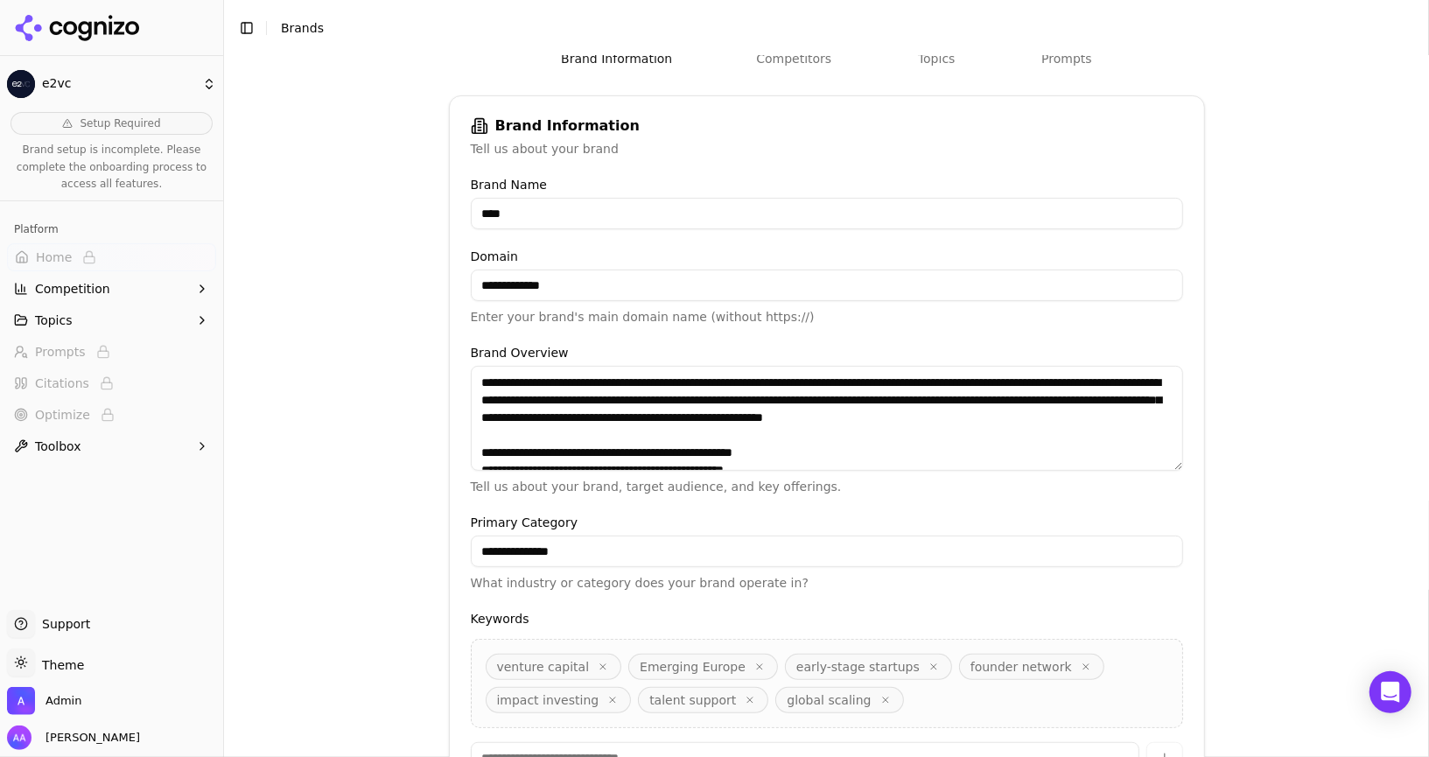
scroll to position [67, 0]
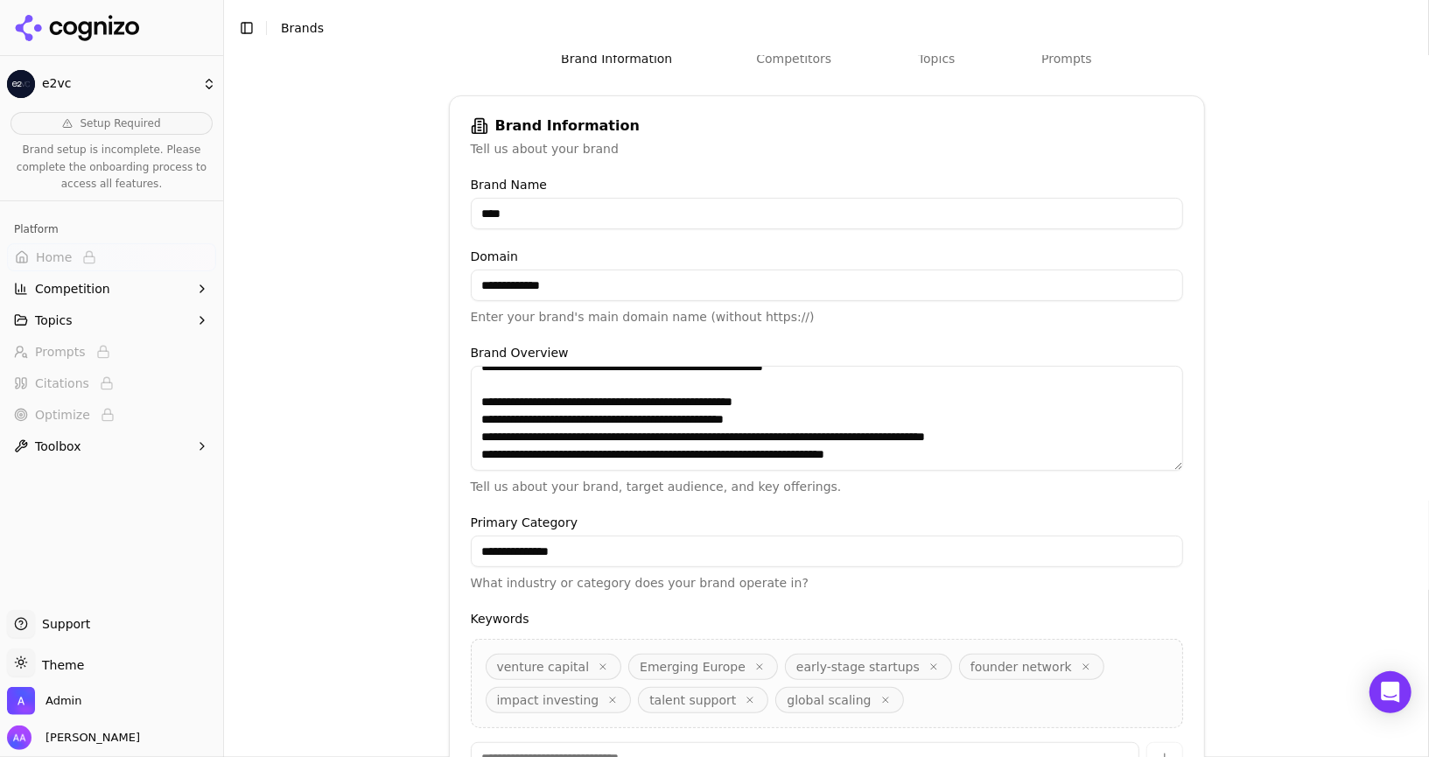
drag, startPoint x: 972, startPoint y: 463, endPoint x: 471, endPoint y: 396, distance: 505.7
click at [471, 396] on textarea "**********" at bounding box center [827, 418] width 713 height 105
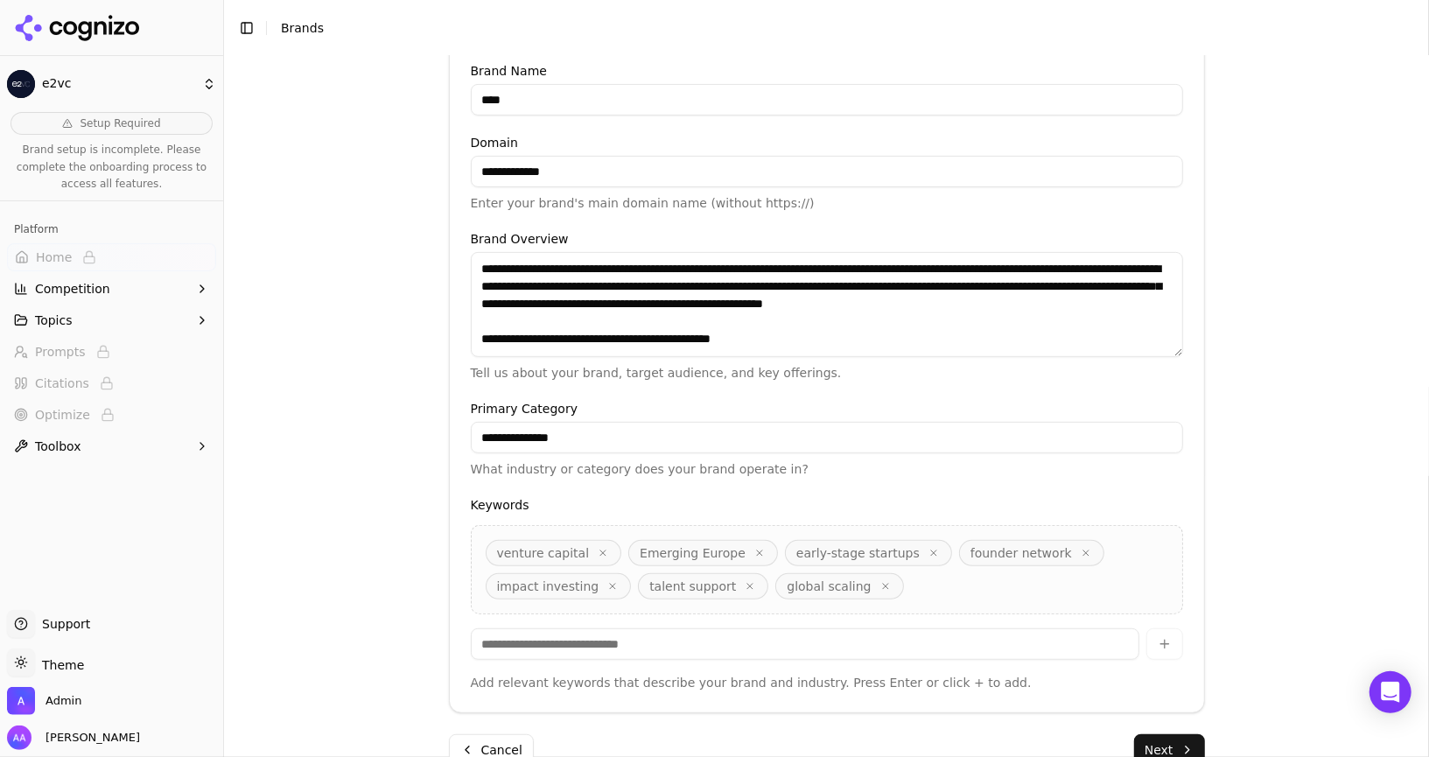
scroll to position [369, 0]
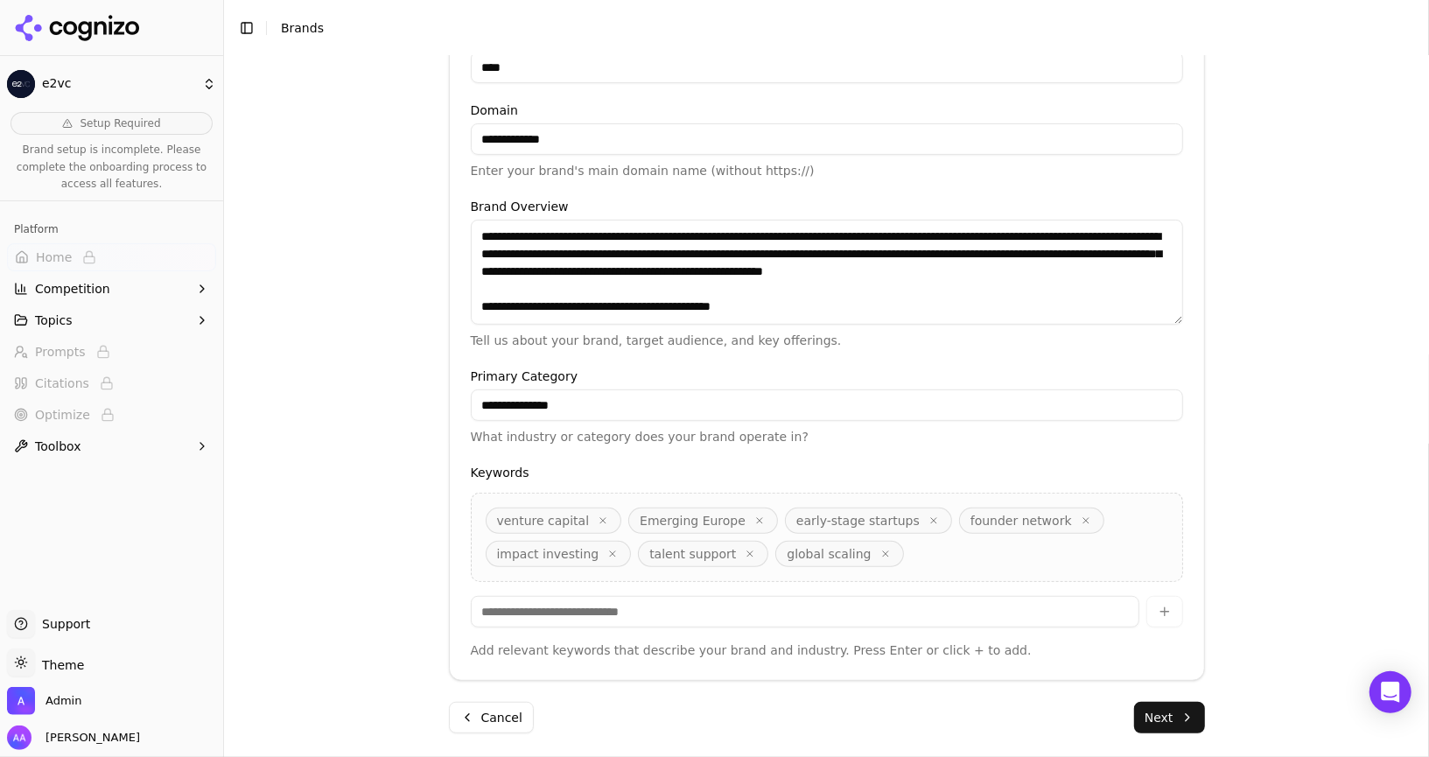
type textarea "**********"
click at [1152, 710] on button "Next" at bounding box center [1169, 717] width 71 height 31
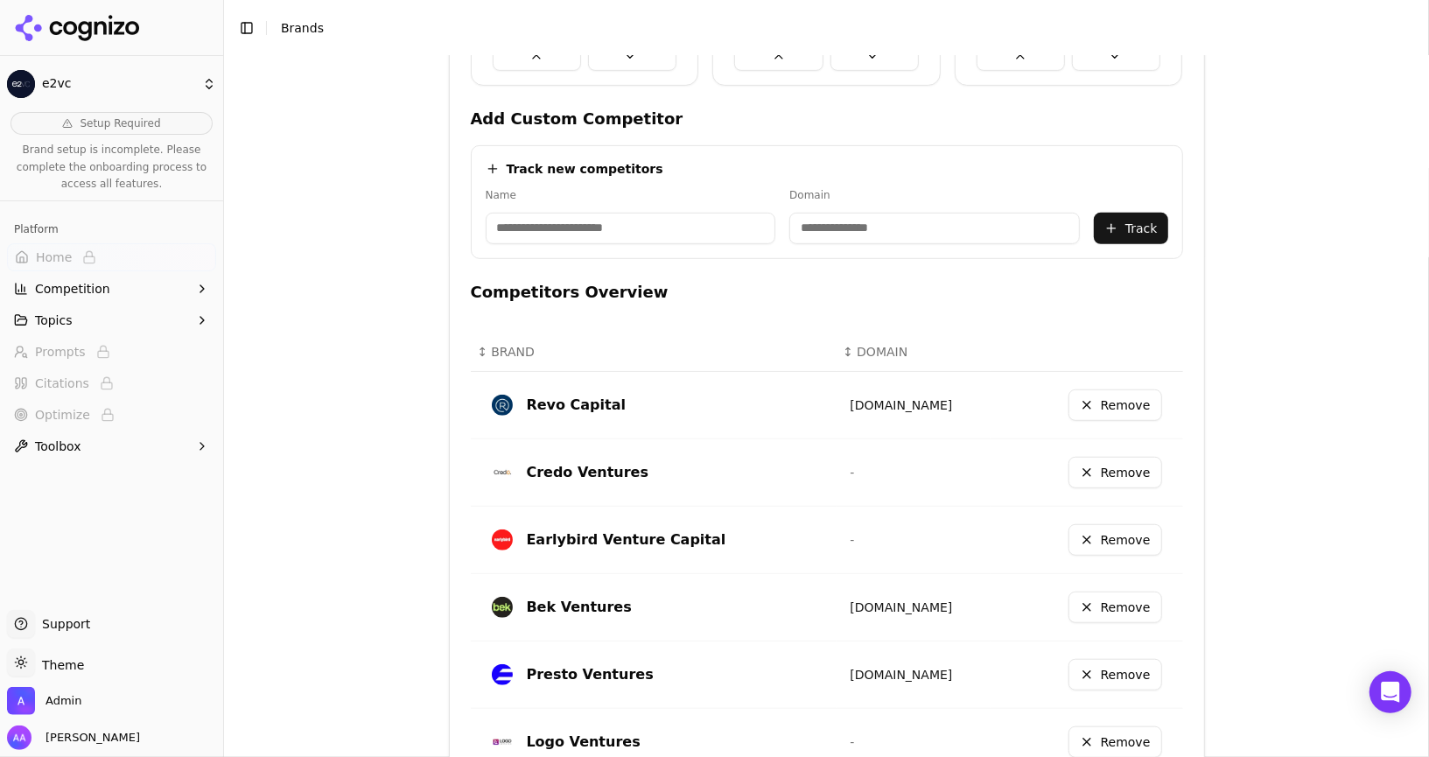
scroll to position [683, 0]
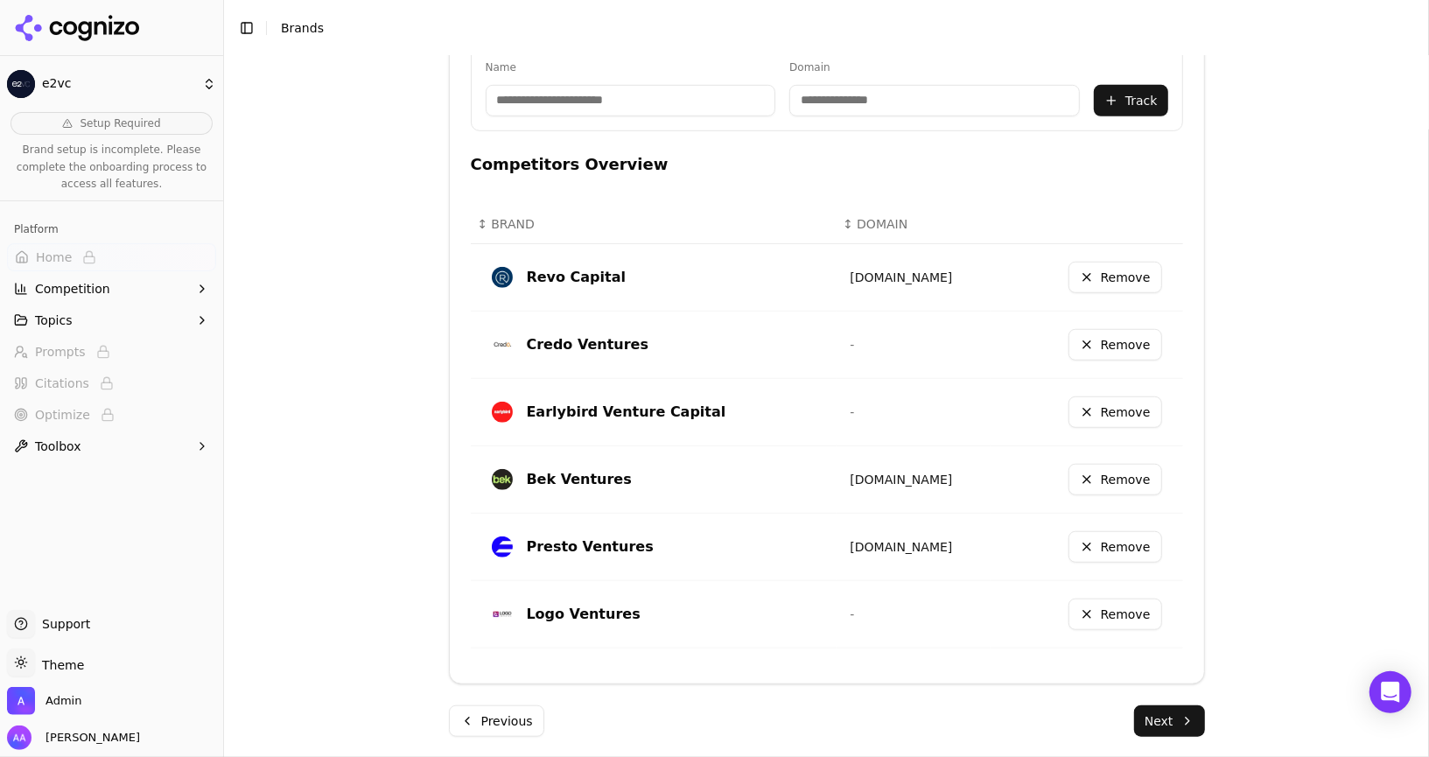
click at [1165, 705] on button "Next" at bounding box center [1169, 720] width 71 height 31
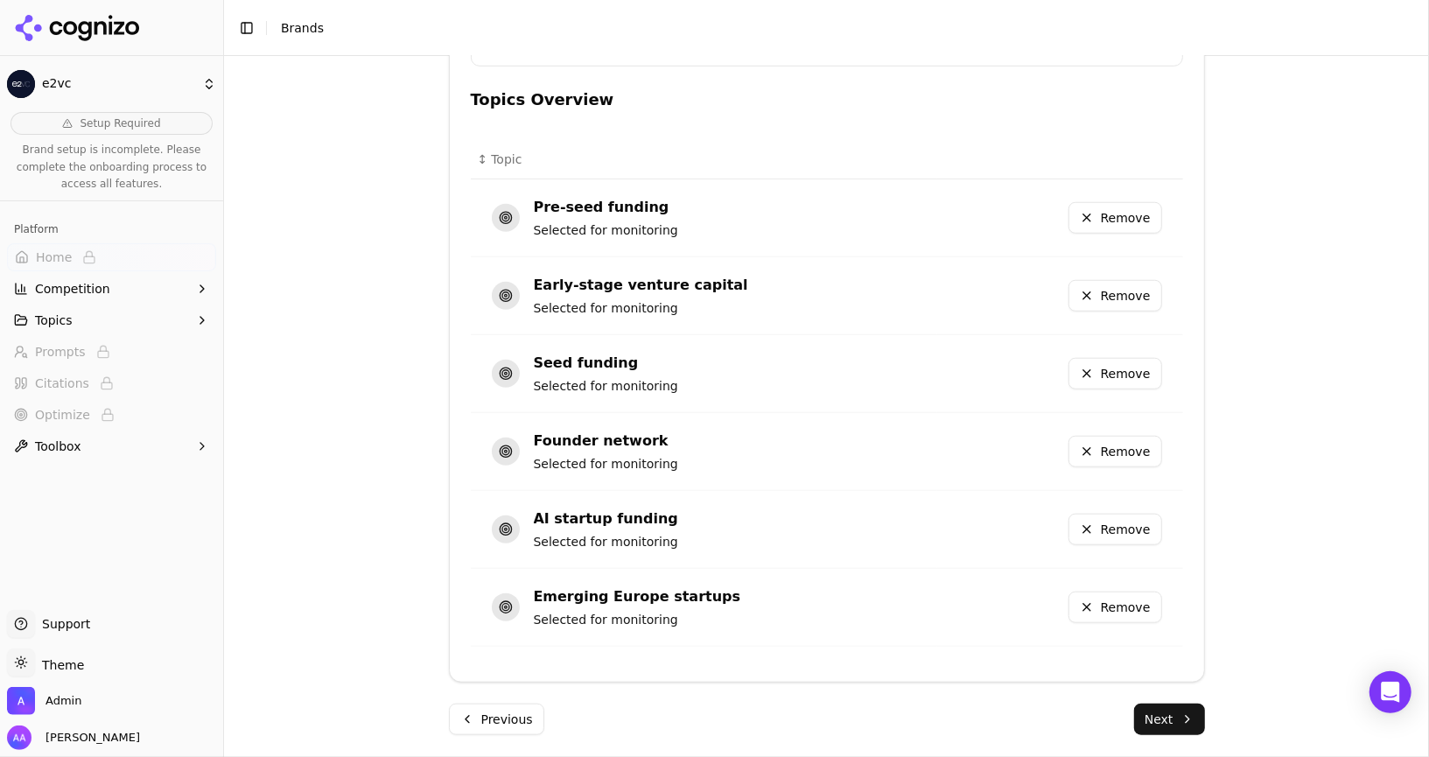
click at [1170, 721] on button "Next" at bounding box center [1169, 718] width 71 height 31
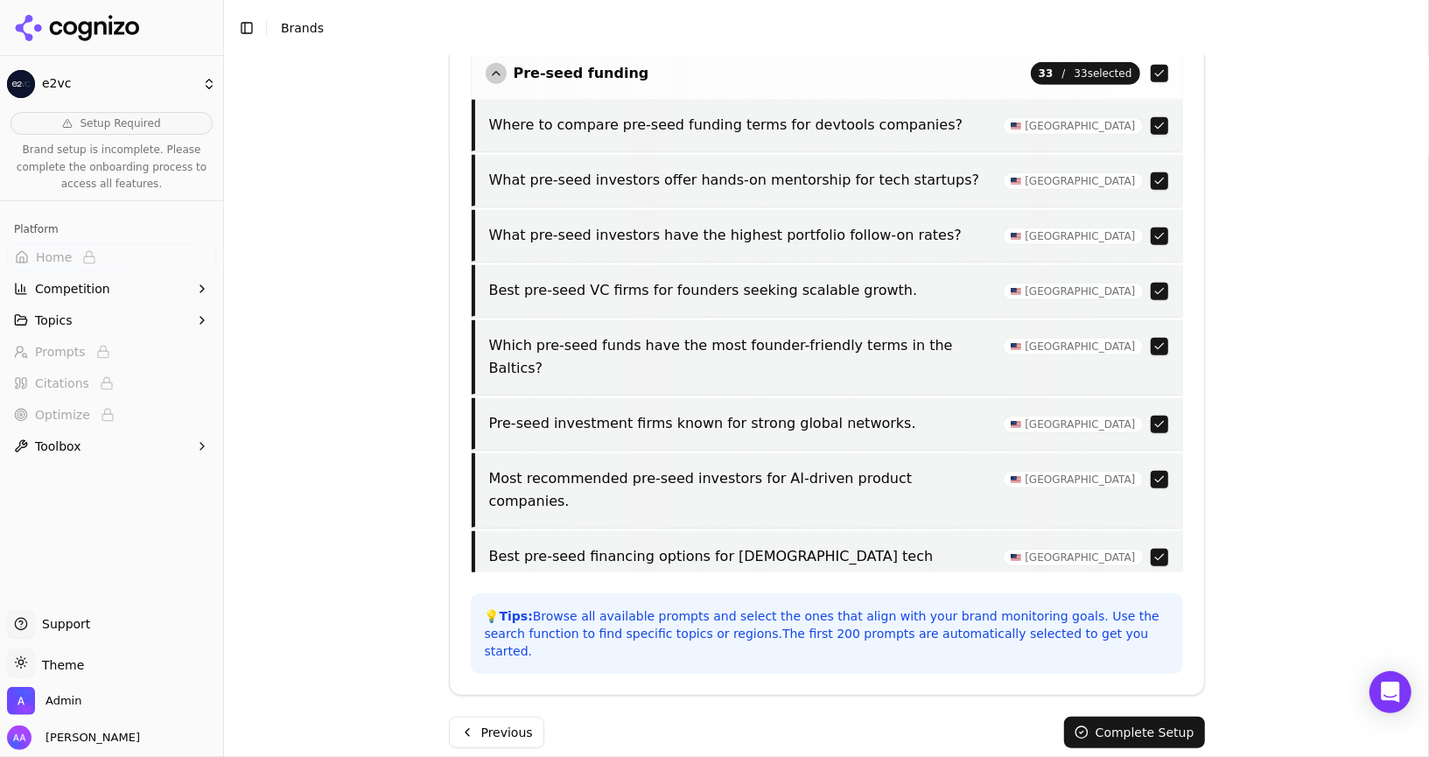
scroll to position [0, 0]
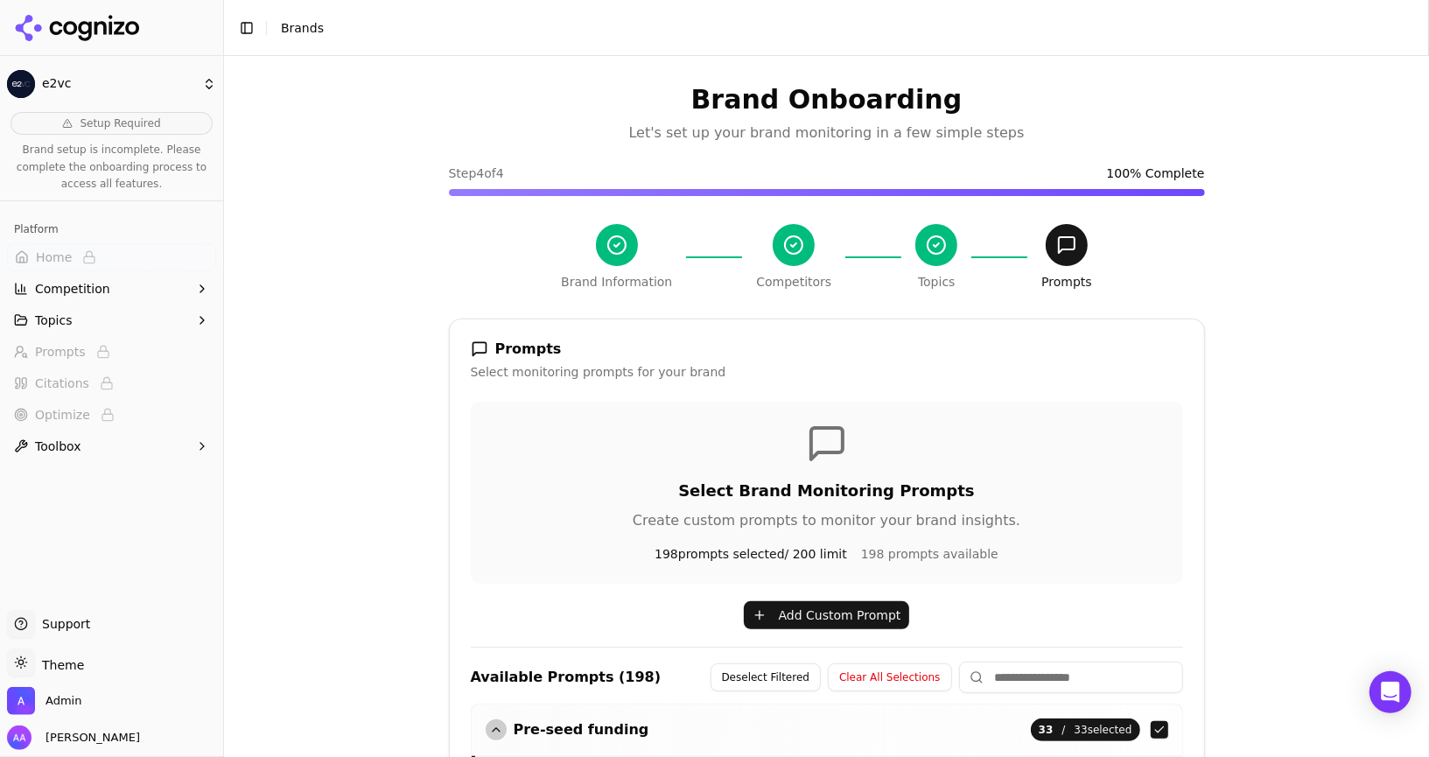
click at [878, 685] on button "Clear All Selections" at bounding box center [889, 677] width 123 height 28
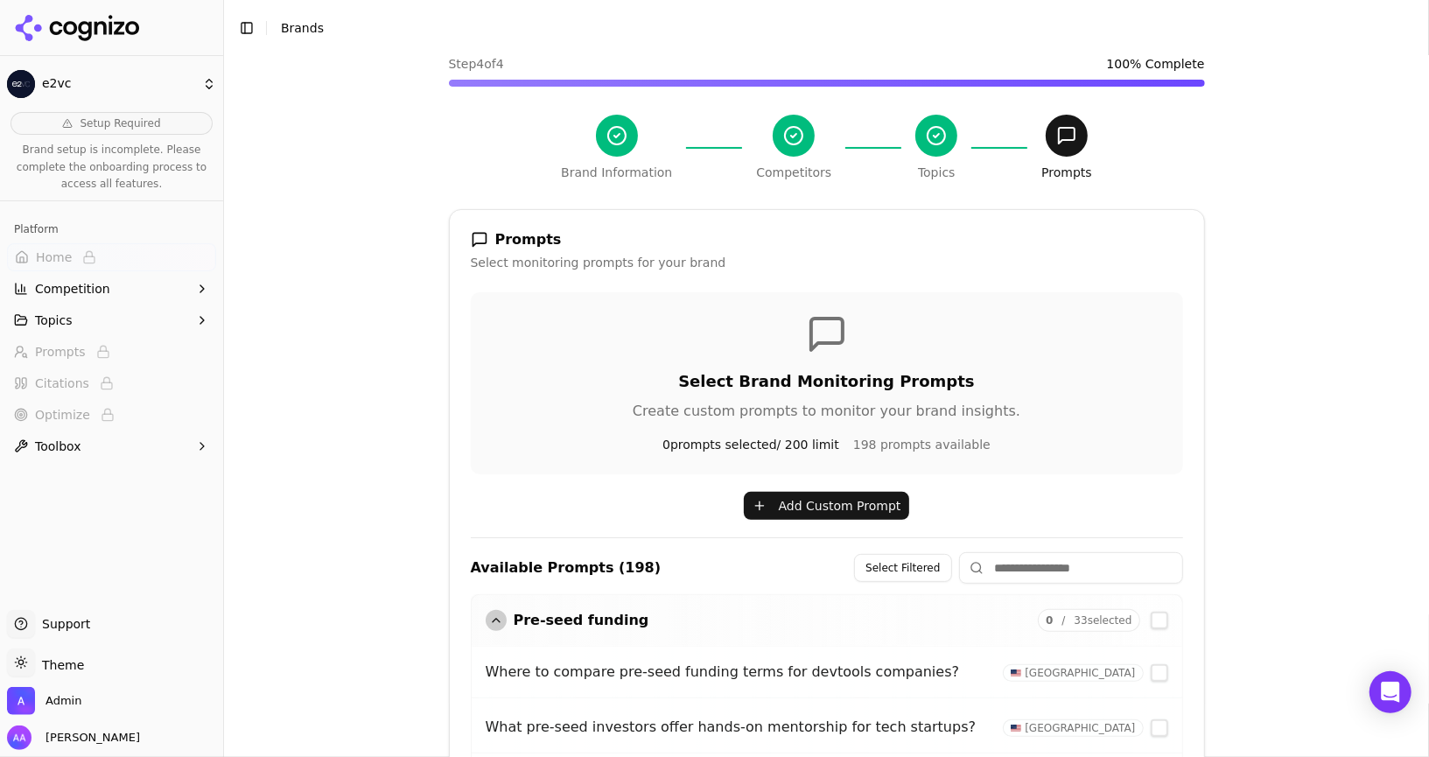
scroll to position [112, 0]
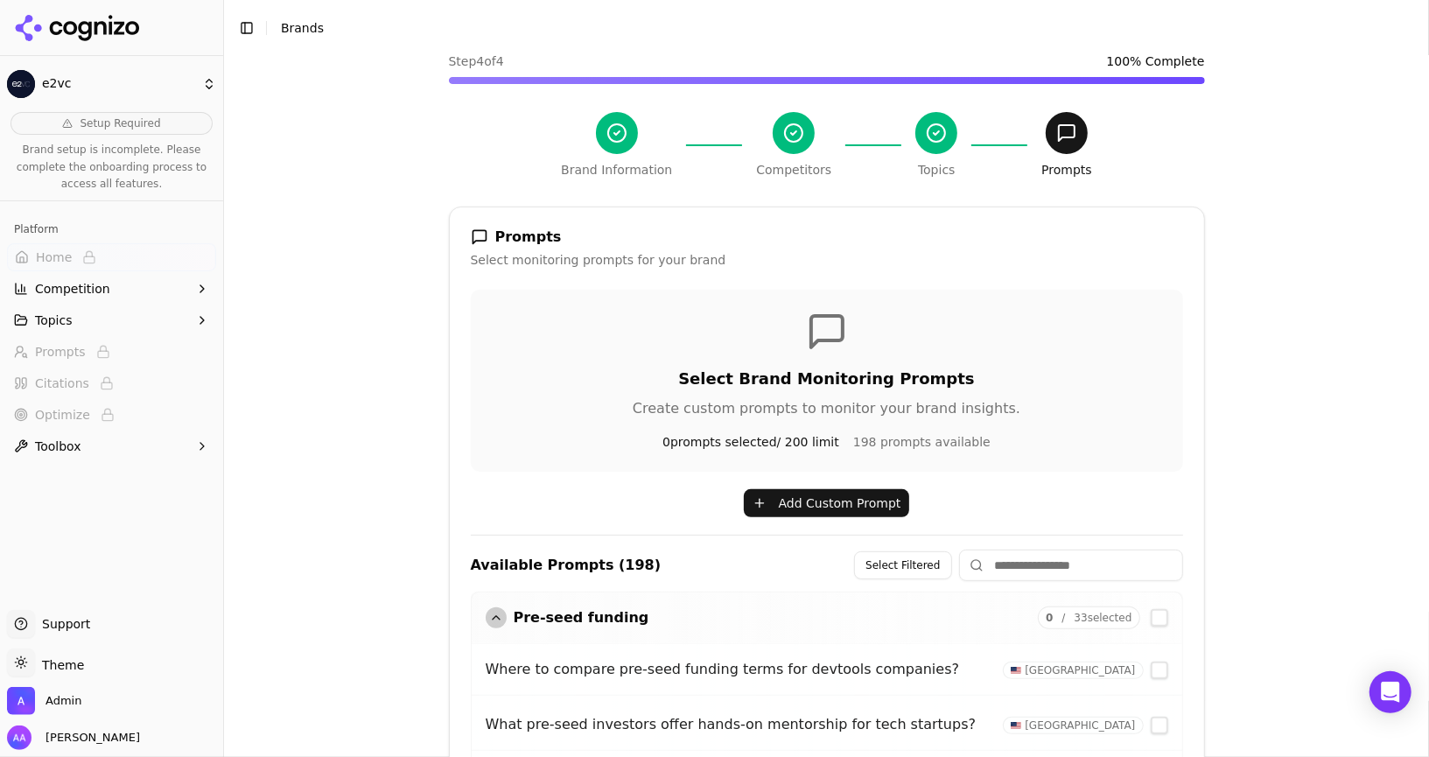
click at [1159, 619] on funding "button" at bounding box center [1159, 617] width 17 height 17
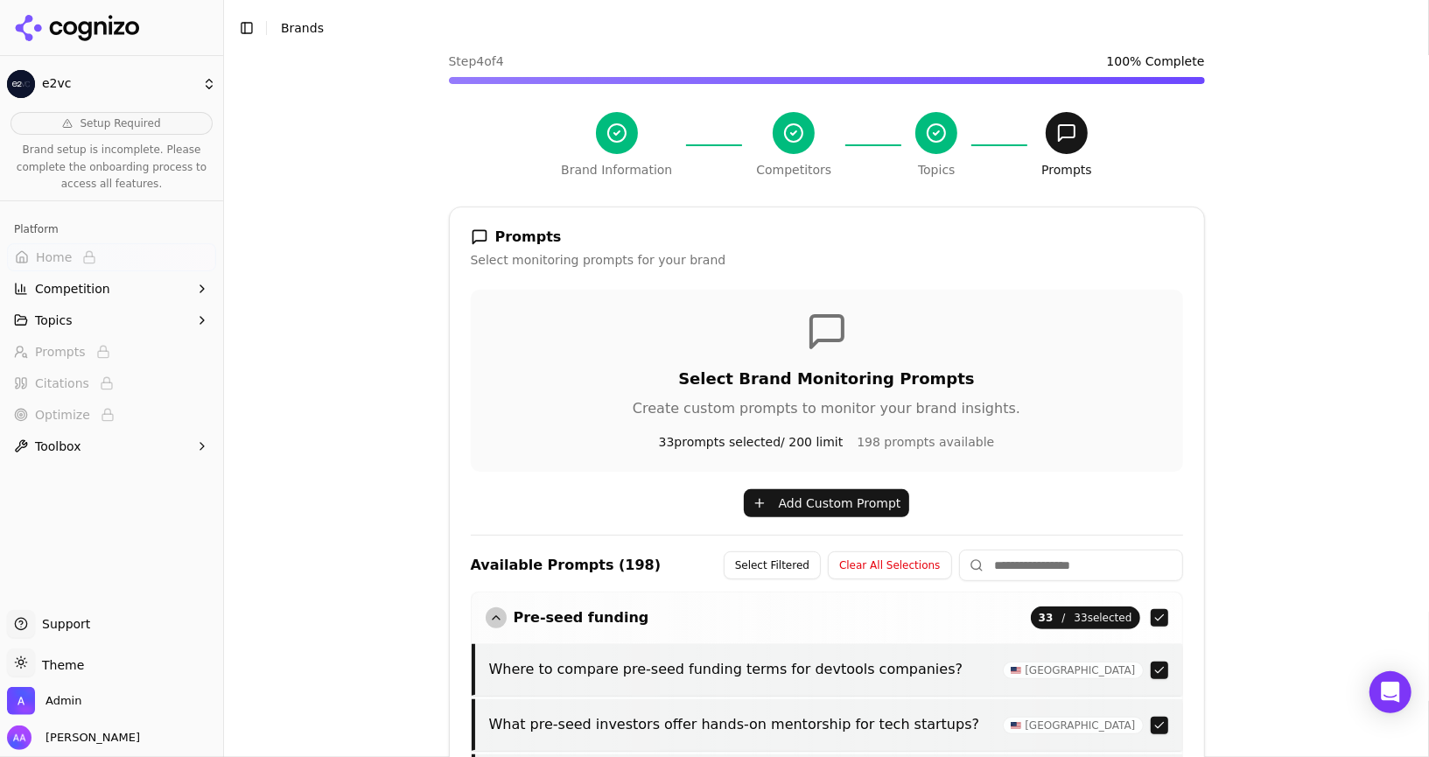
click at [945, 564] on button "Clear All Selections" at bounding box center [889, 565] width 123 height 28
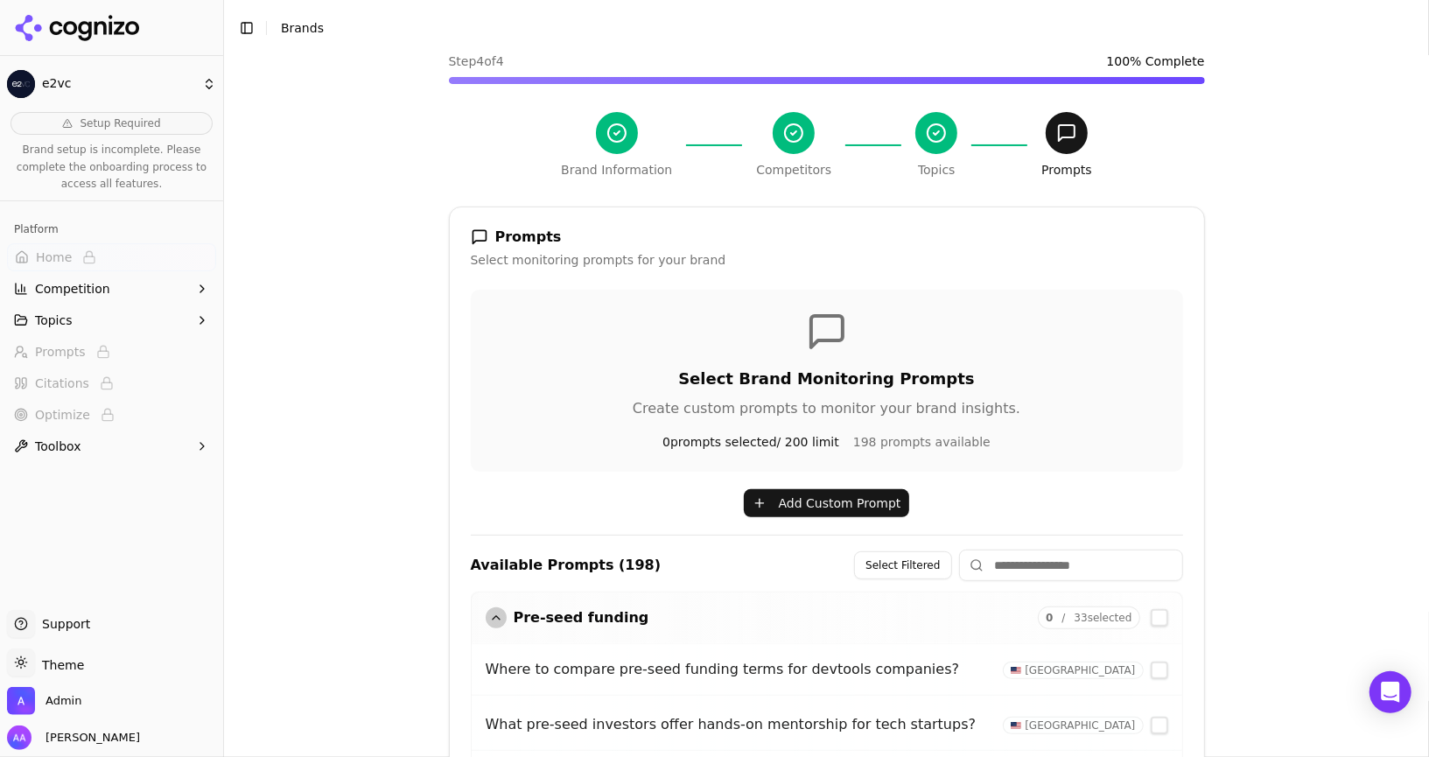
scroll to position [0, 0]
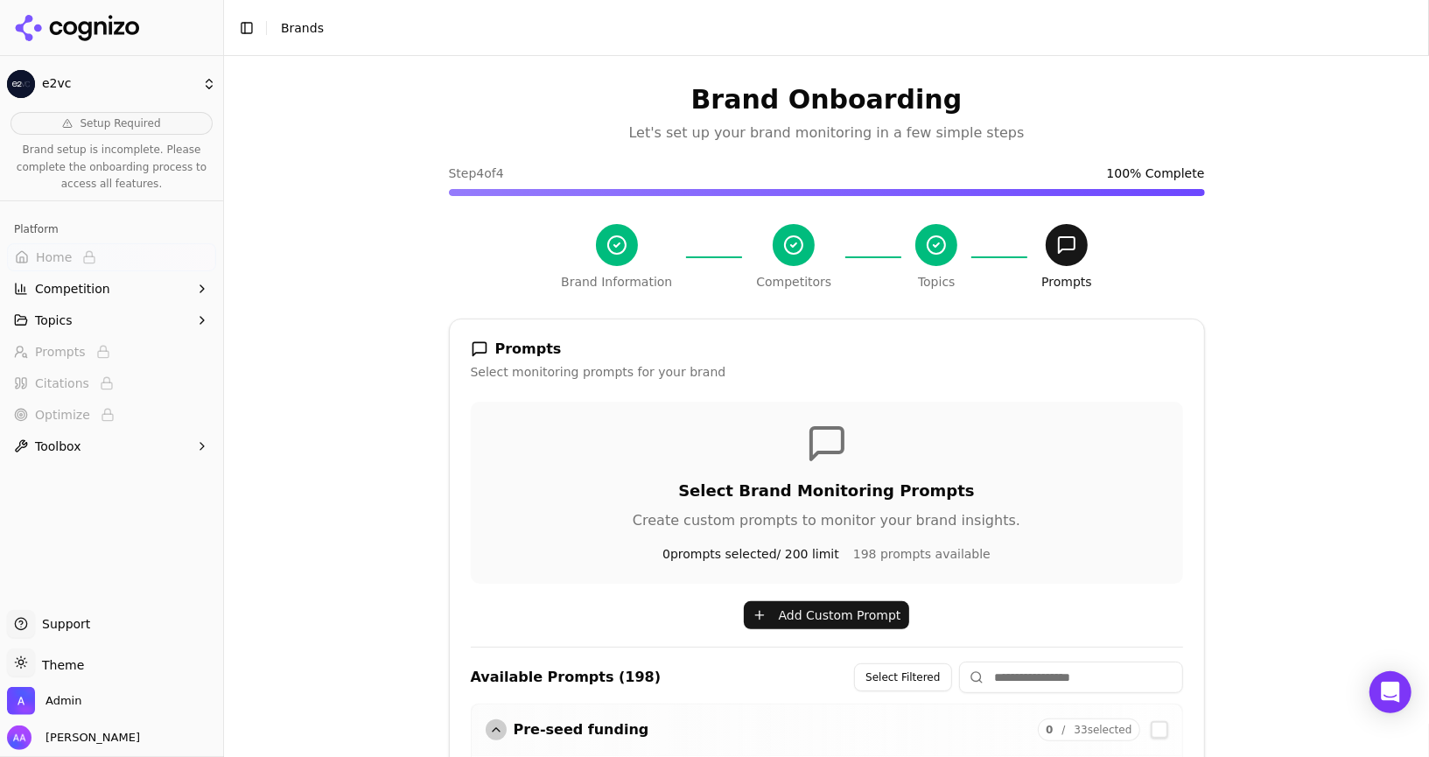
click at [117, 15] on icon at bounding box center [77, 28] width 127 height 26
click at [116, 25] on html "e2vc Setup Required Brand setup is incomplete. Please complete the onboarding p…" at bounding box center [714, 378] width 1429 height 757
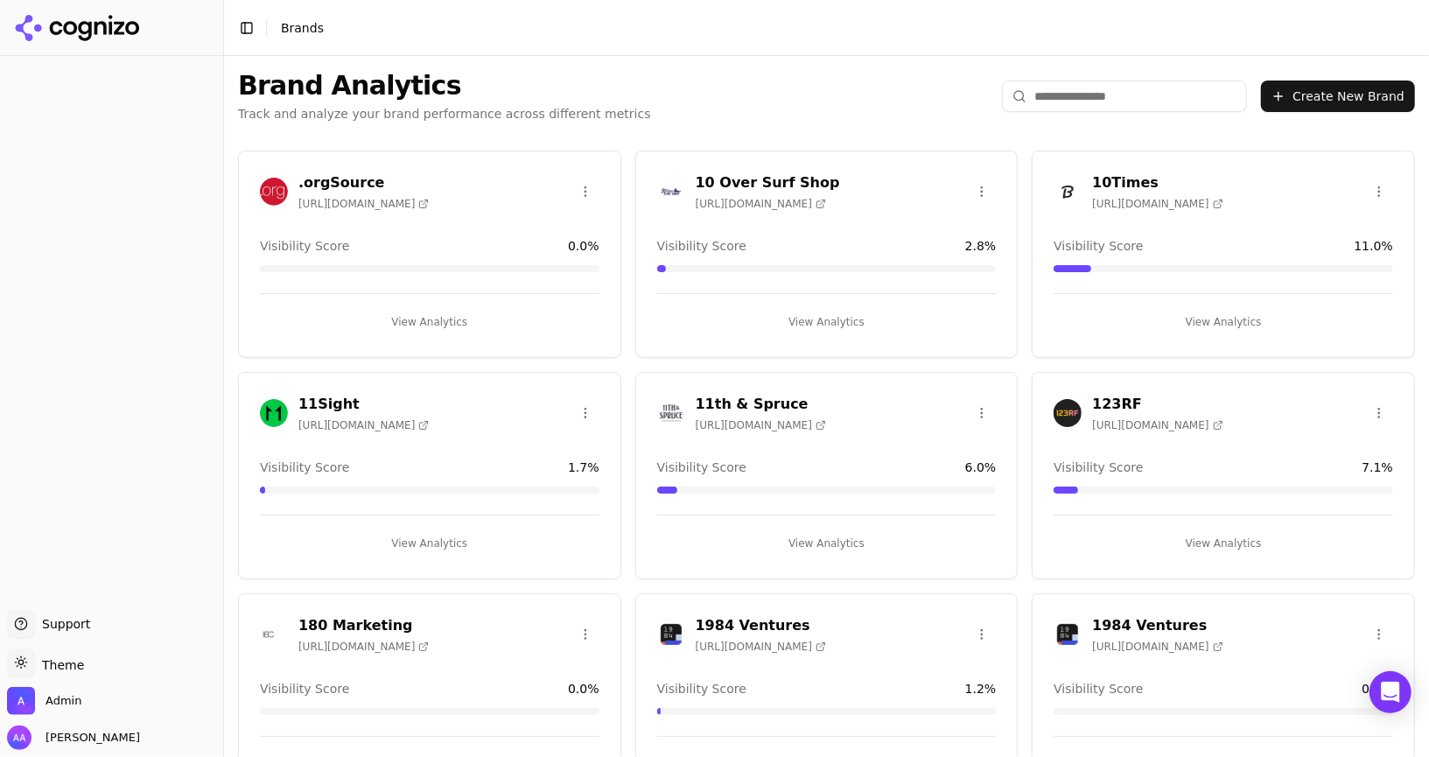
click at [1110, 101] on input "search" at bounding box center [1124, 95] width 245 height 31
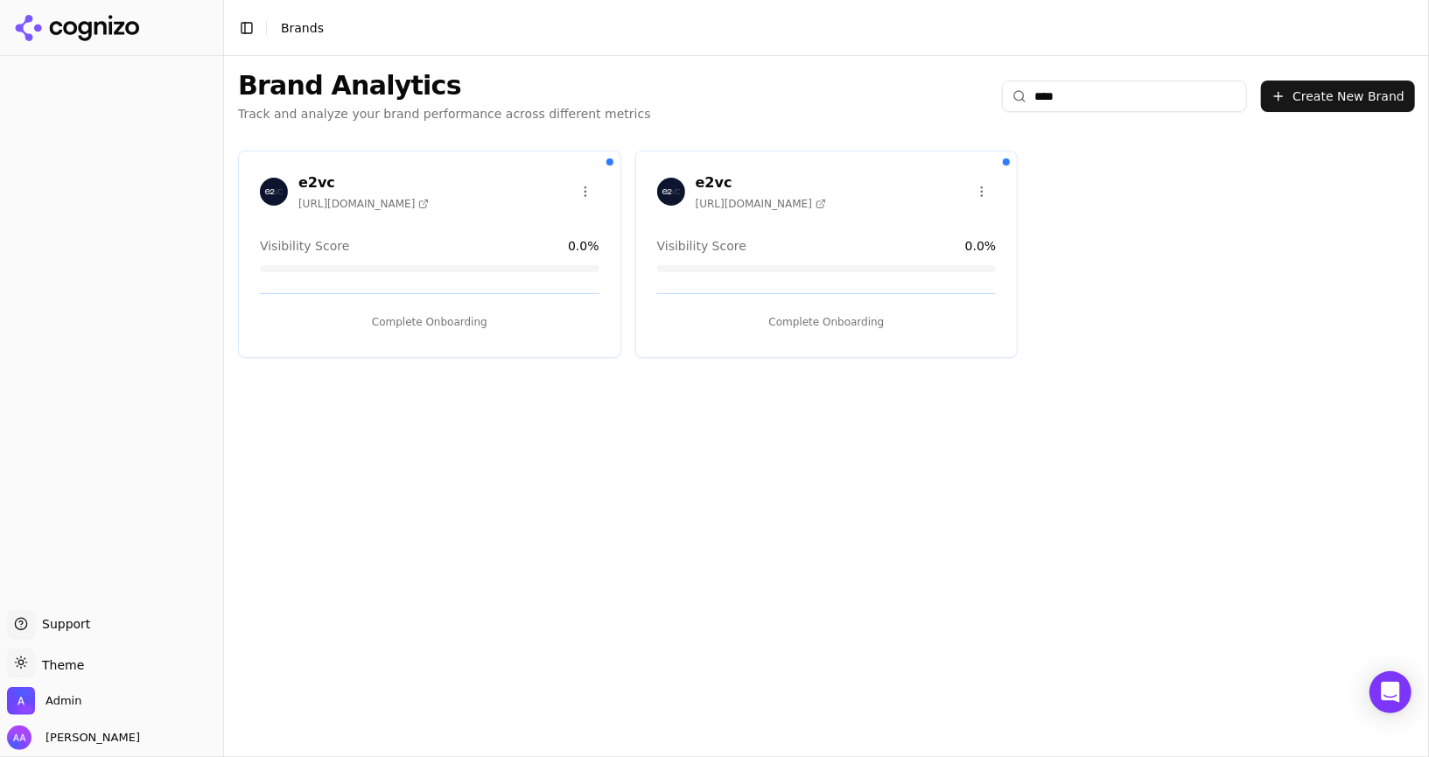
type input "****"
click at [976, 190] on html "Support Support Toggle theme Theme Admin Alp Aysan Toggle Sidebar Brands Brand …" at bounding box center [714, 378] width 1429 height 757
click at [934, 262] on div "Delete Brand" at bounding box center [940, 255] width 103 height 28
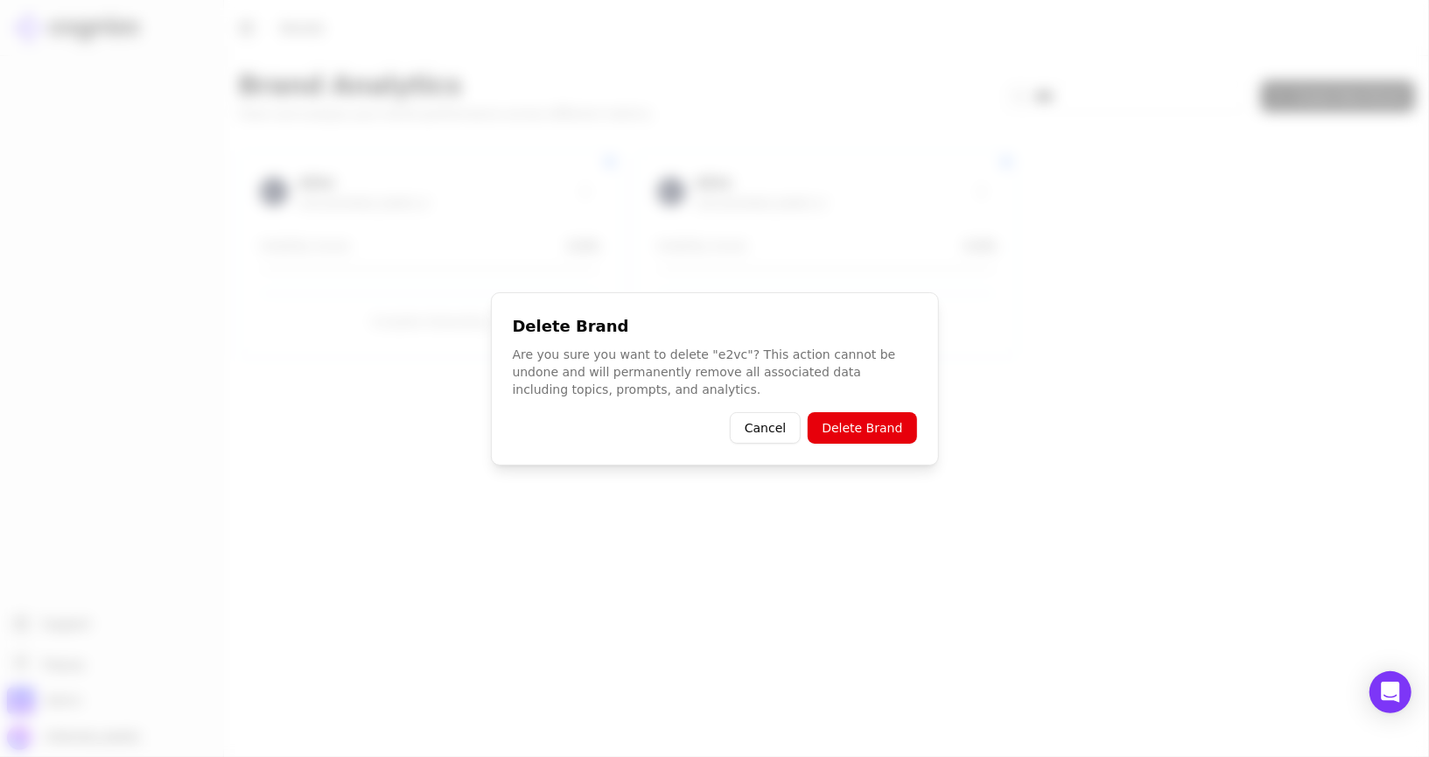
click at [870, 420] on button "Delete Brand" at bounding box center [862, 427] width 108 height 31
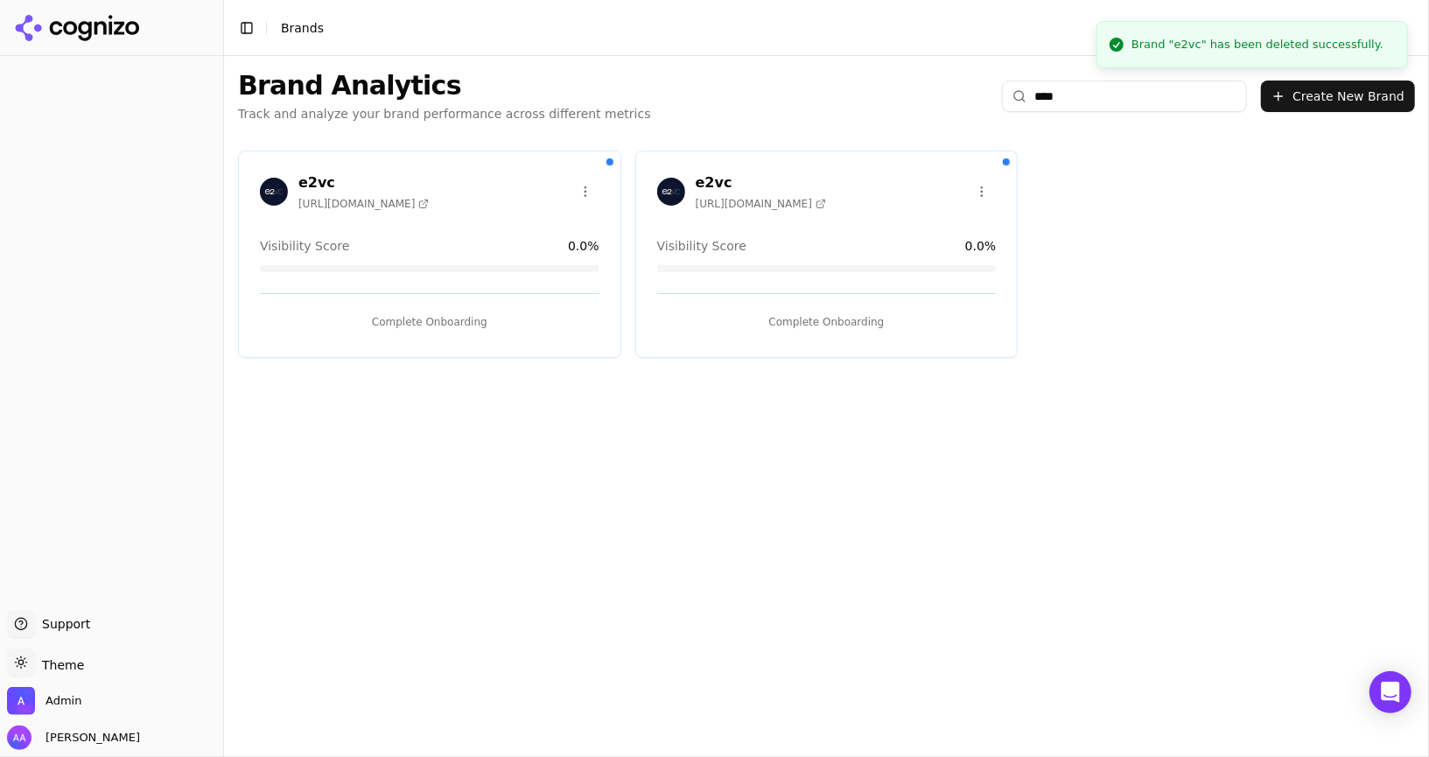
click at [1308, 95] on button "Create New Brand" at bounding box center [1338, 95] width 154 height 31
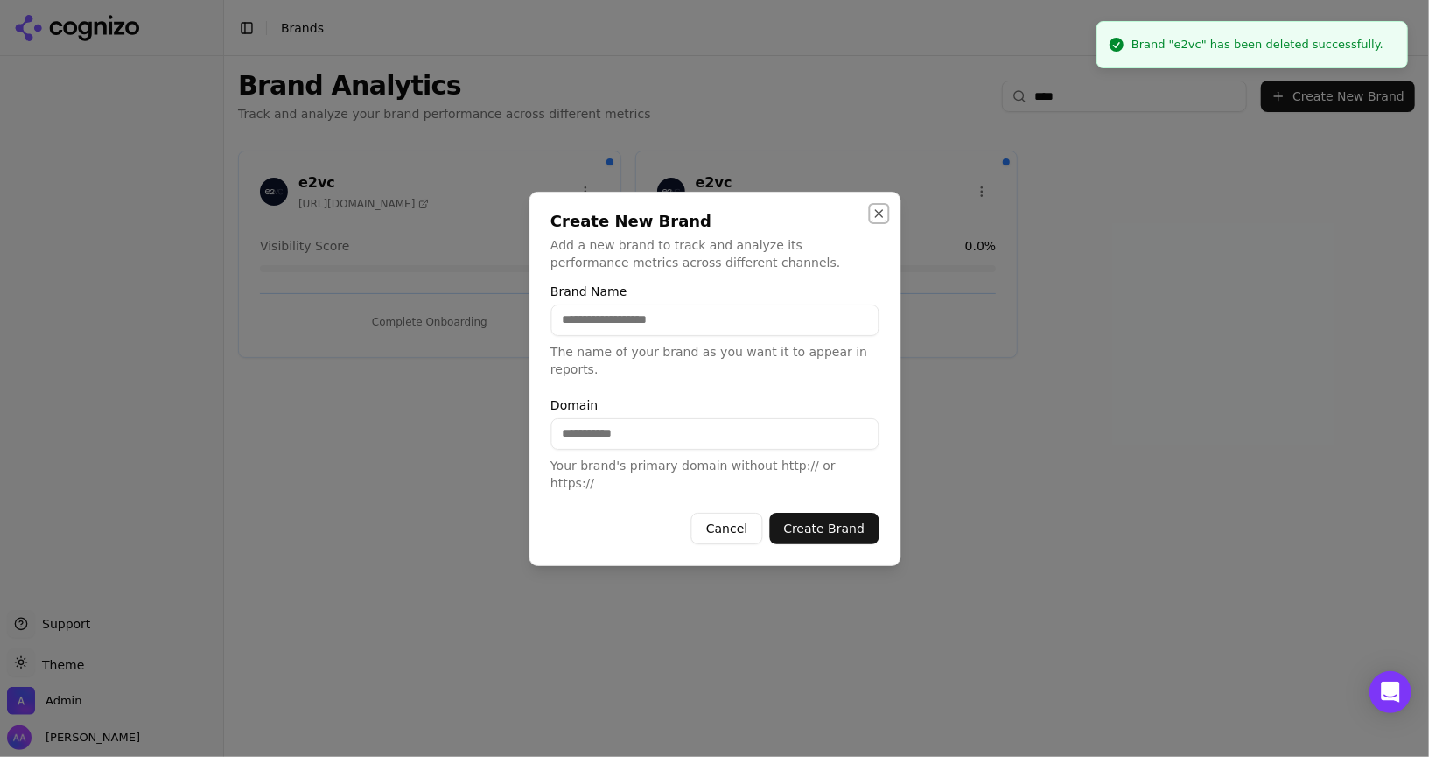
click at [878, 220] on button "Close" at bounding box center [878, 213] width 14 height 14
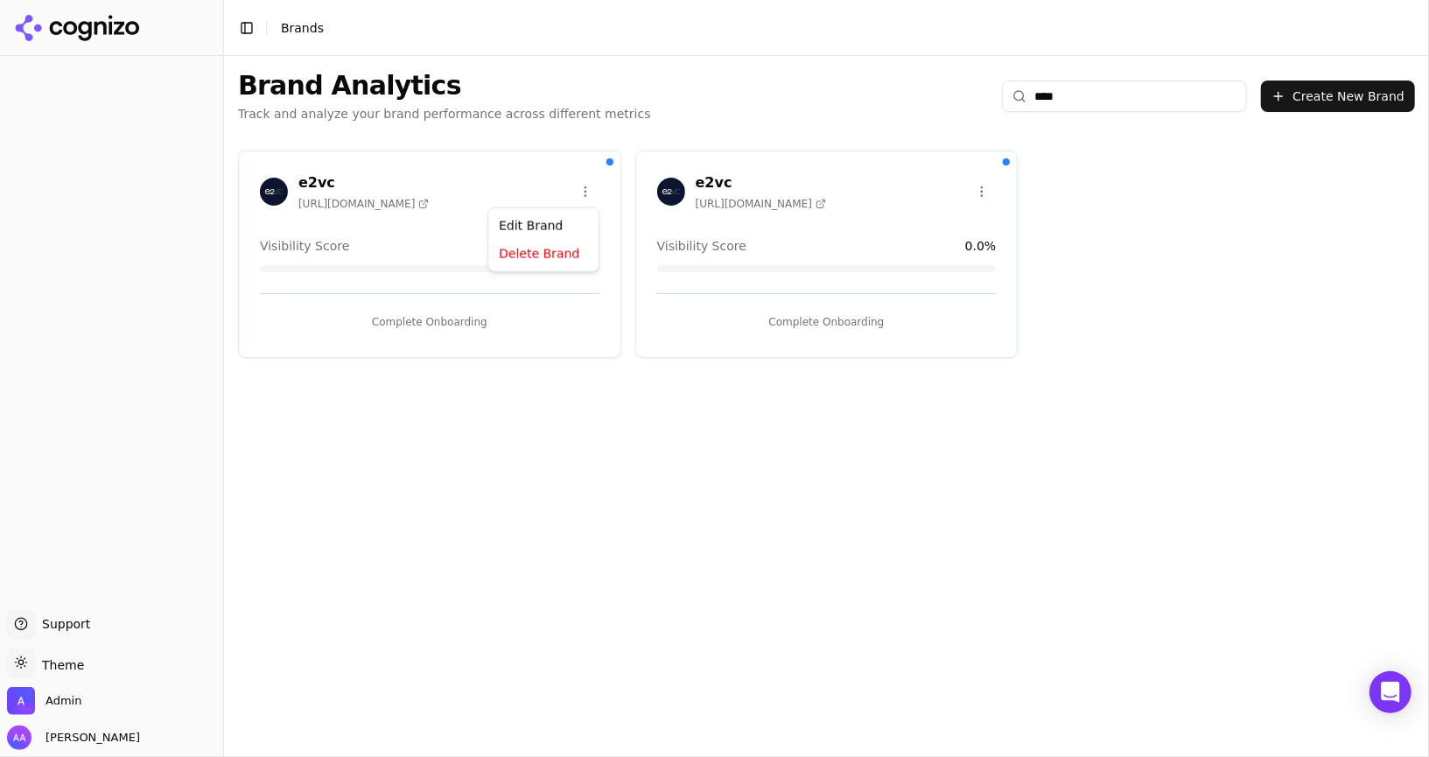
click at [587, 184] on html "Support Support Toggle theme Theme Admin Alp Aysan Toggle Sidebar Brands Brand …" at bounding box center [714, 378] width 1429 height 757
click at [918, 456] on html "Support Support Toggle theme Theme Admin Alp Aysan Toggle Sidebar Brands Brand …" at bounding box center [714, 378] width 1429 height 757
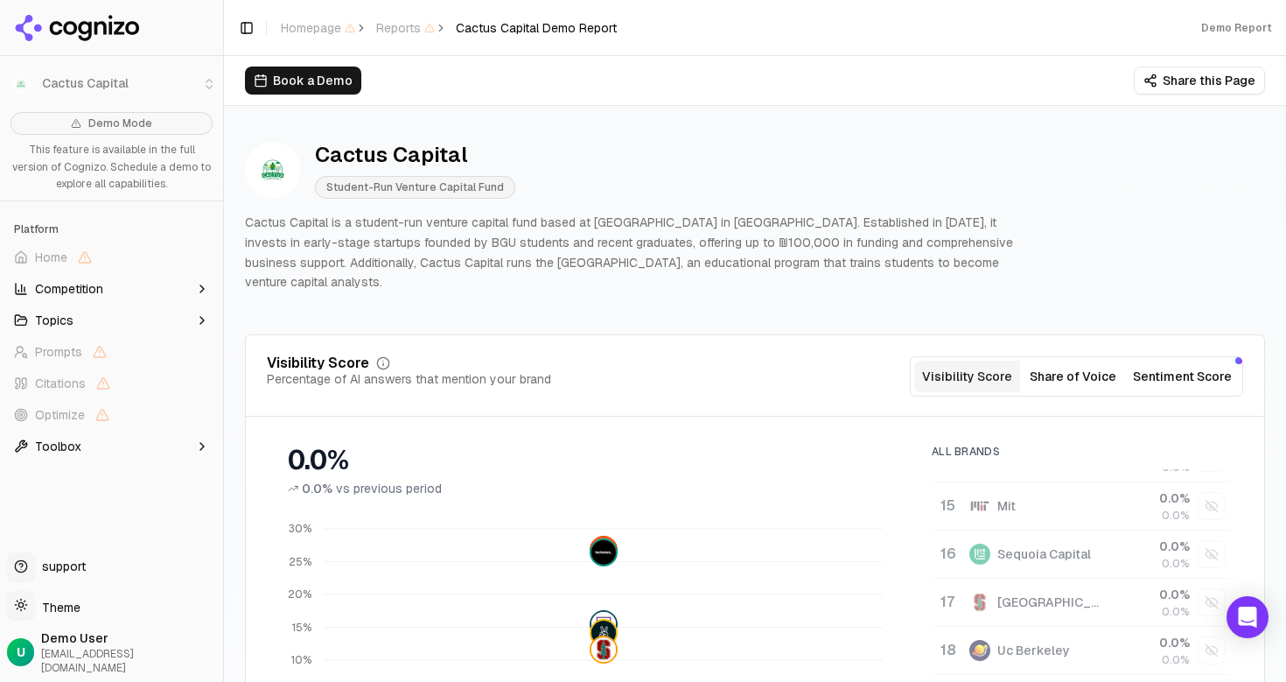
click at [778, 239] on p "Cactus Capital is a student-run venture capital fund based at Ben-Gurion Univer…" at bounding box center [637, 253] width 784 height 80
